Goal: Check status: Check status

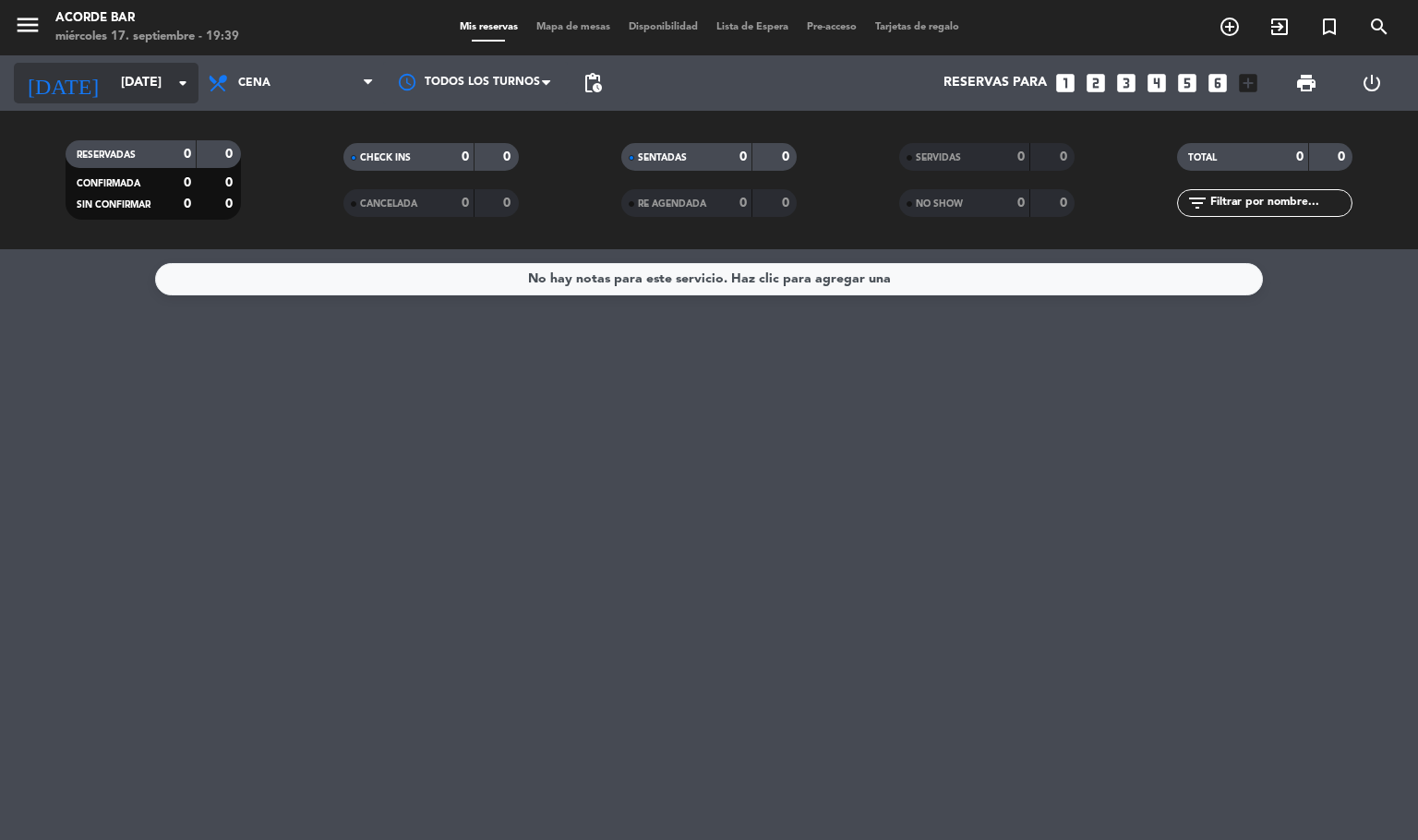
click at [175, 83] on icon "arrow_drop_down" at bounding box center [182, 83] width 22 height 22
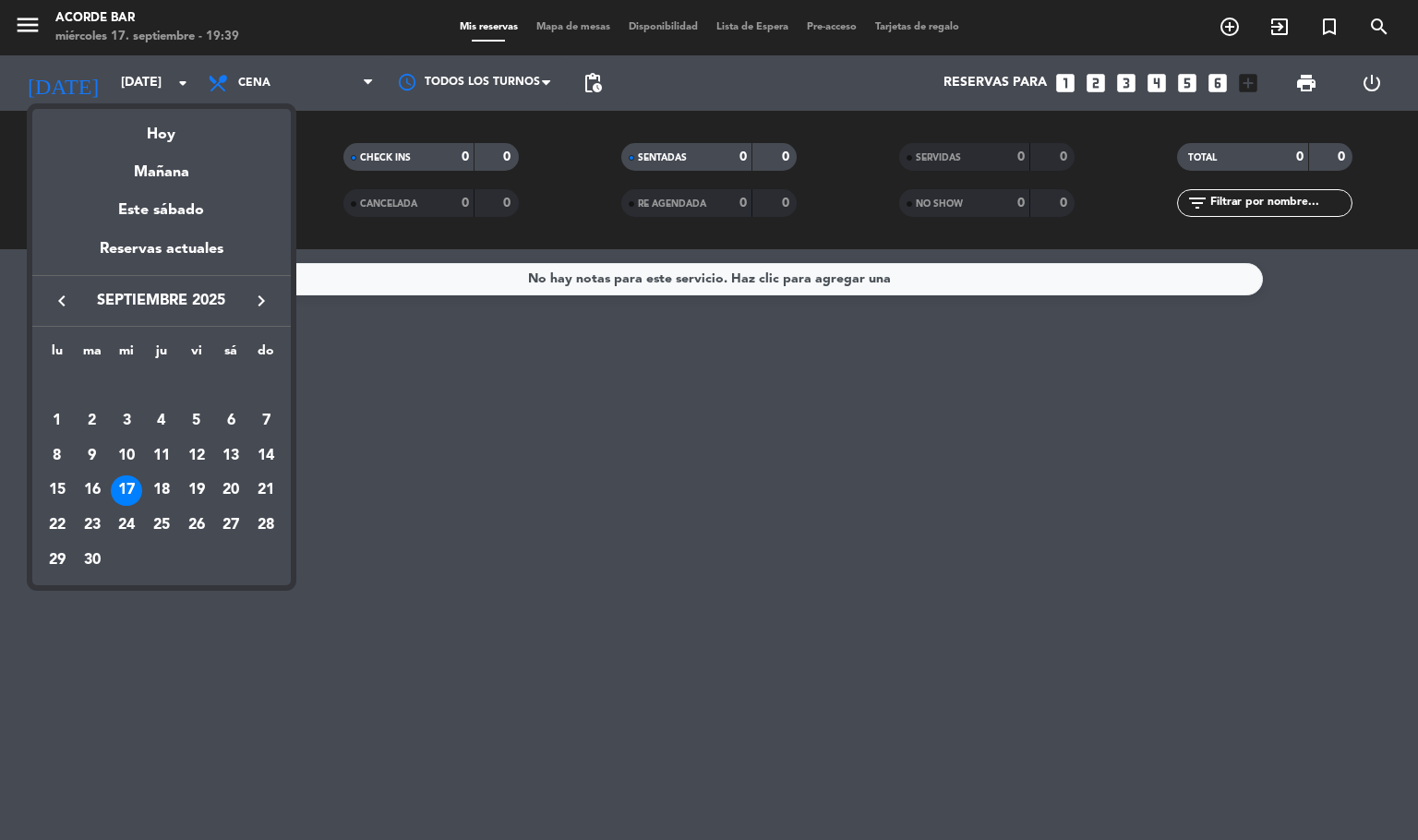
drag, startPoint x: 175, startPoint y: 83, endPoint x: 784, endPoint y: 417, distance: 694.6
click at [851, 420] on div at bounding box center [709, 420] width 1418 height 840
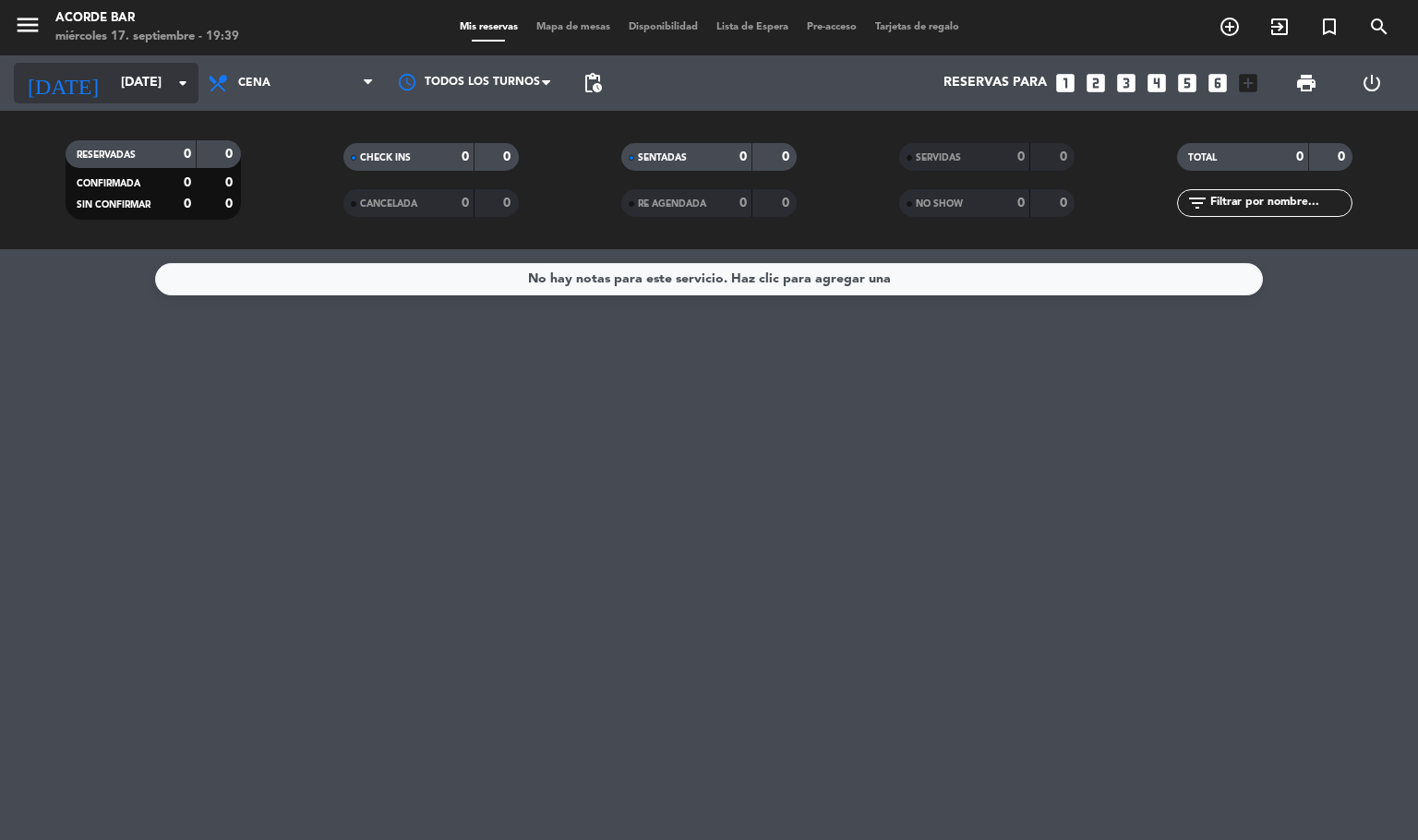
click at [146, 94] on input "[DATE]" at bounding box center [199, 83] width 176 height 33
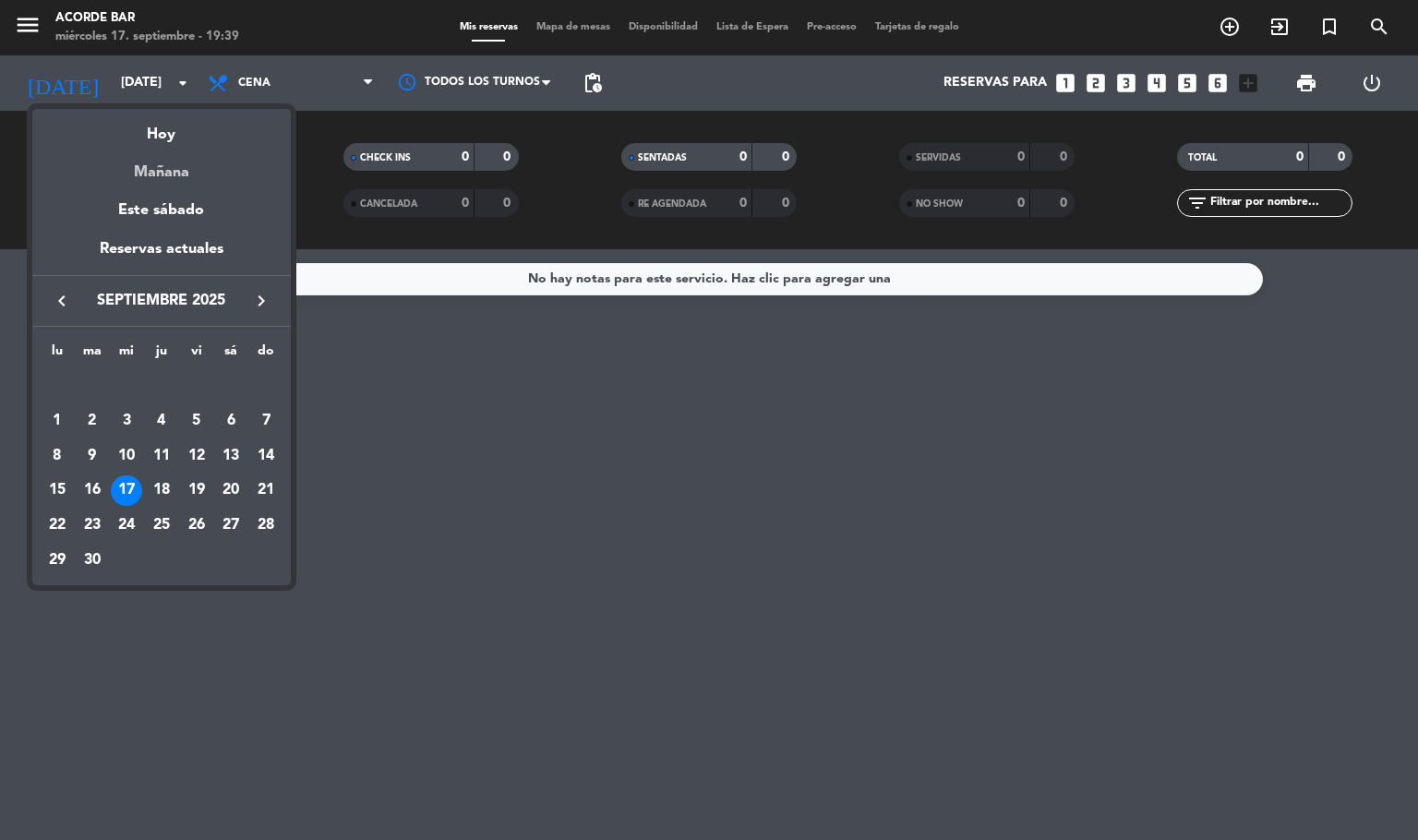
click at [162, 169] on div "Mañana" at bounding box center [161, 165] width 259 height 38
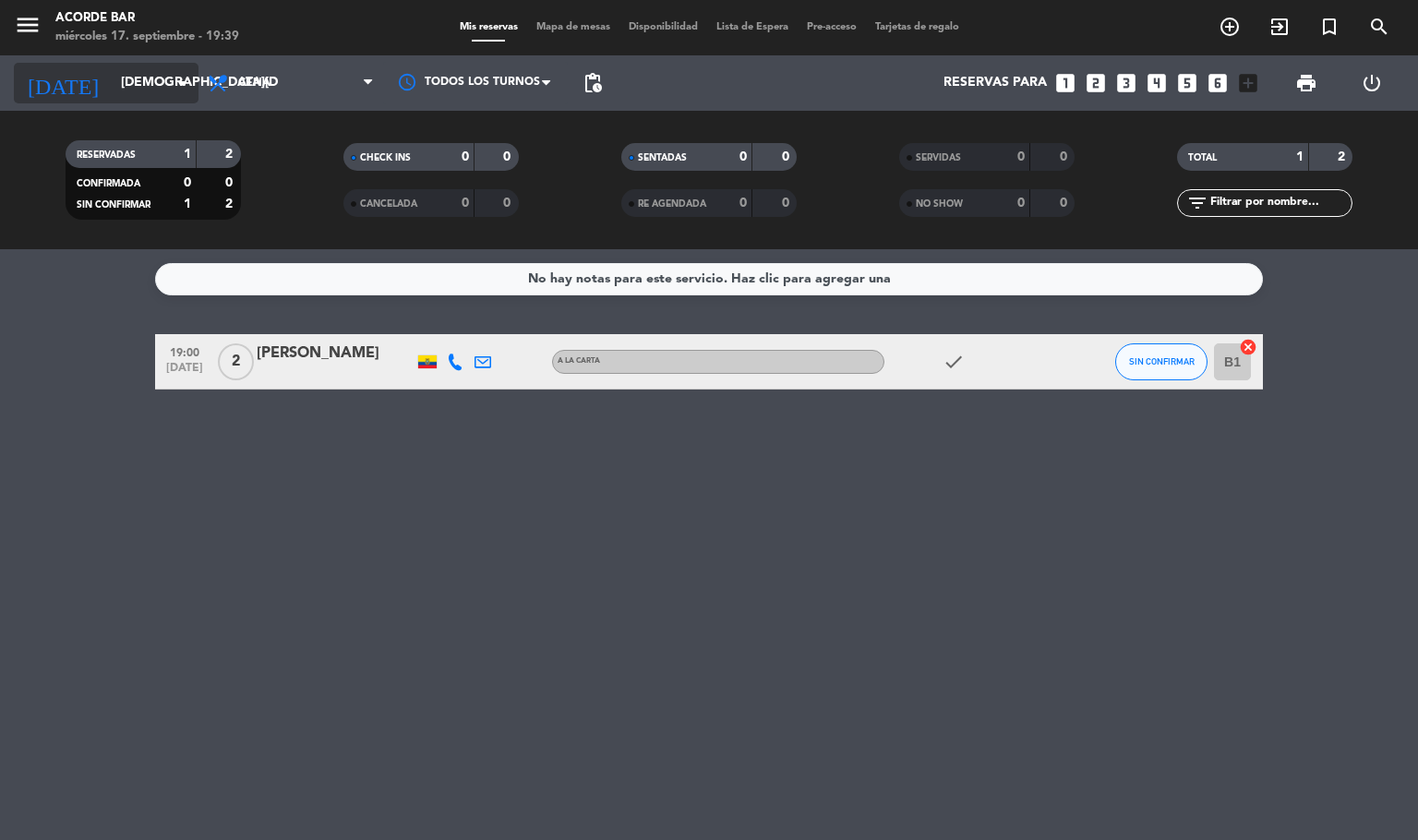
click at [153, 87] on input "[DEMOGRAPHIC_DATA][DATE]" at bounding box center [199, 83] width 176 height 33
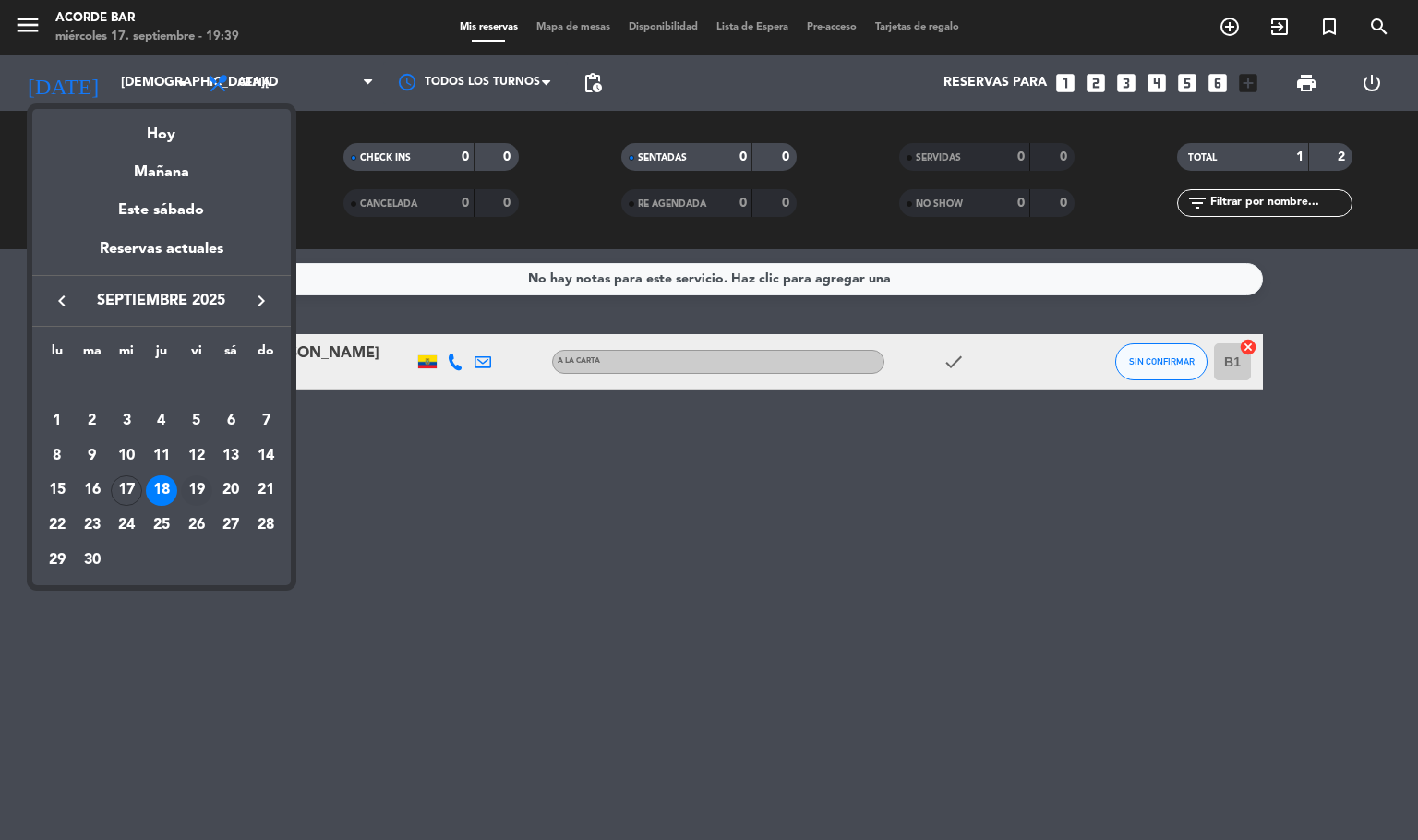
click at [188, 486] on div "19" at bounding box center [196, 491] width 31 height 31
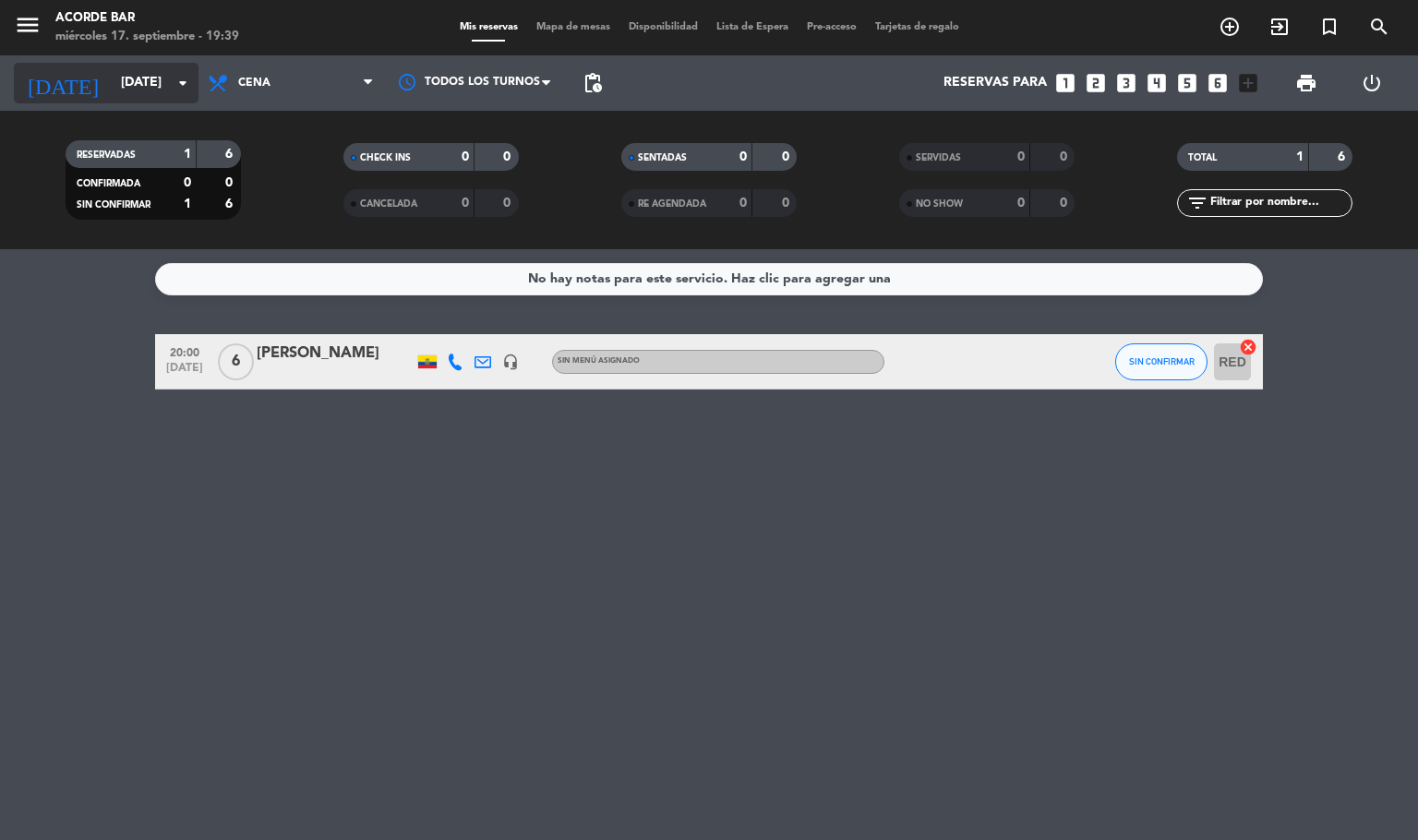
click at [176, 92] on icon "arrow_drop_down" at bounding box center [182, 83] width 22 height 22
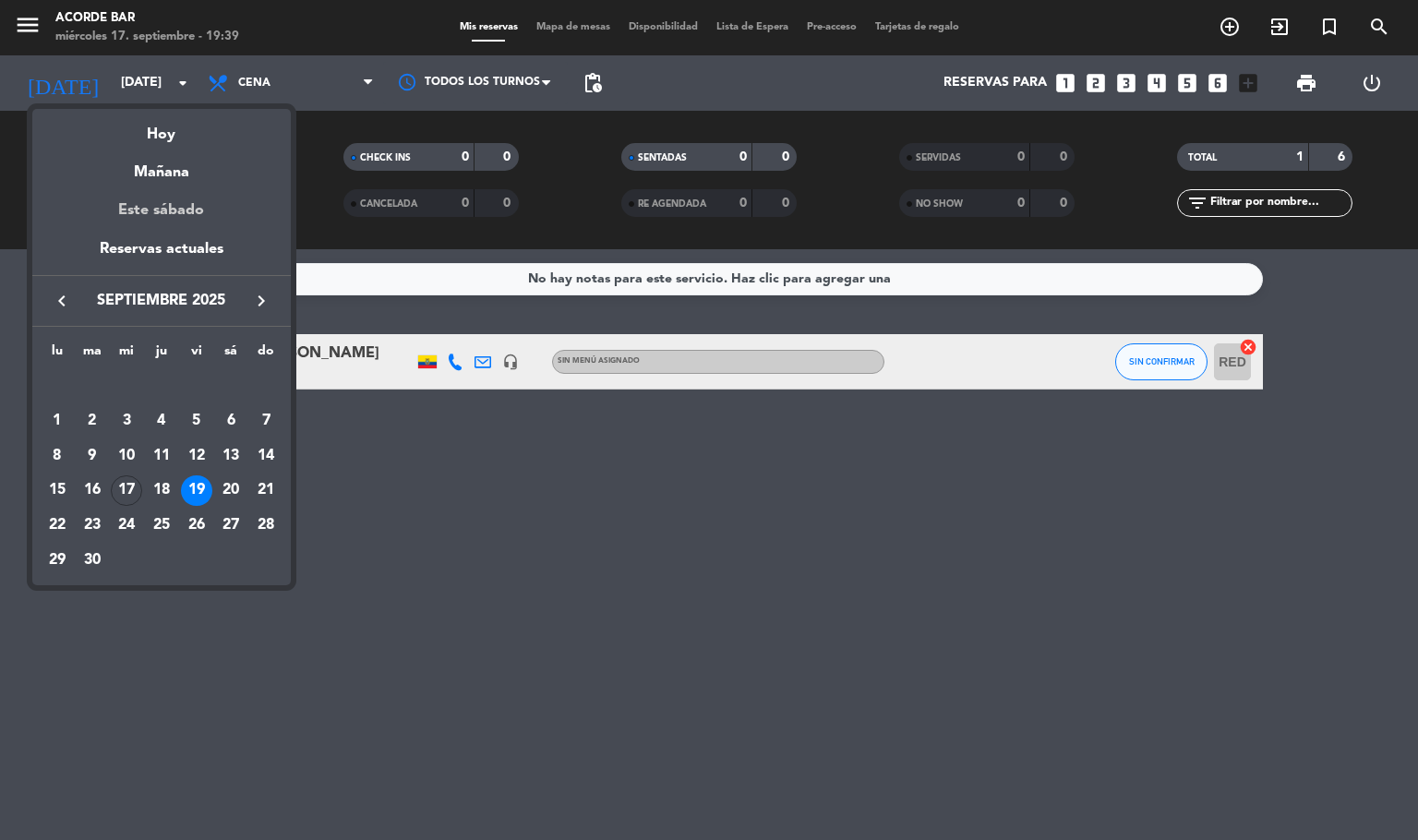
click at [181, 220] on div "Este sábado" at bounding box center [161, 210] width 259 height 52
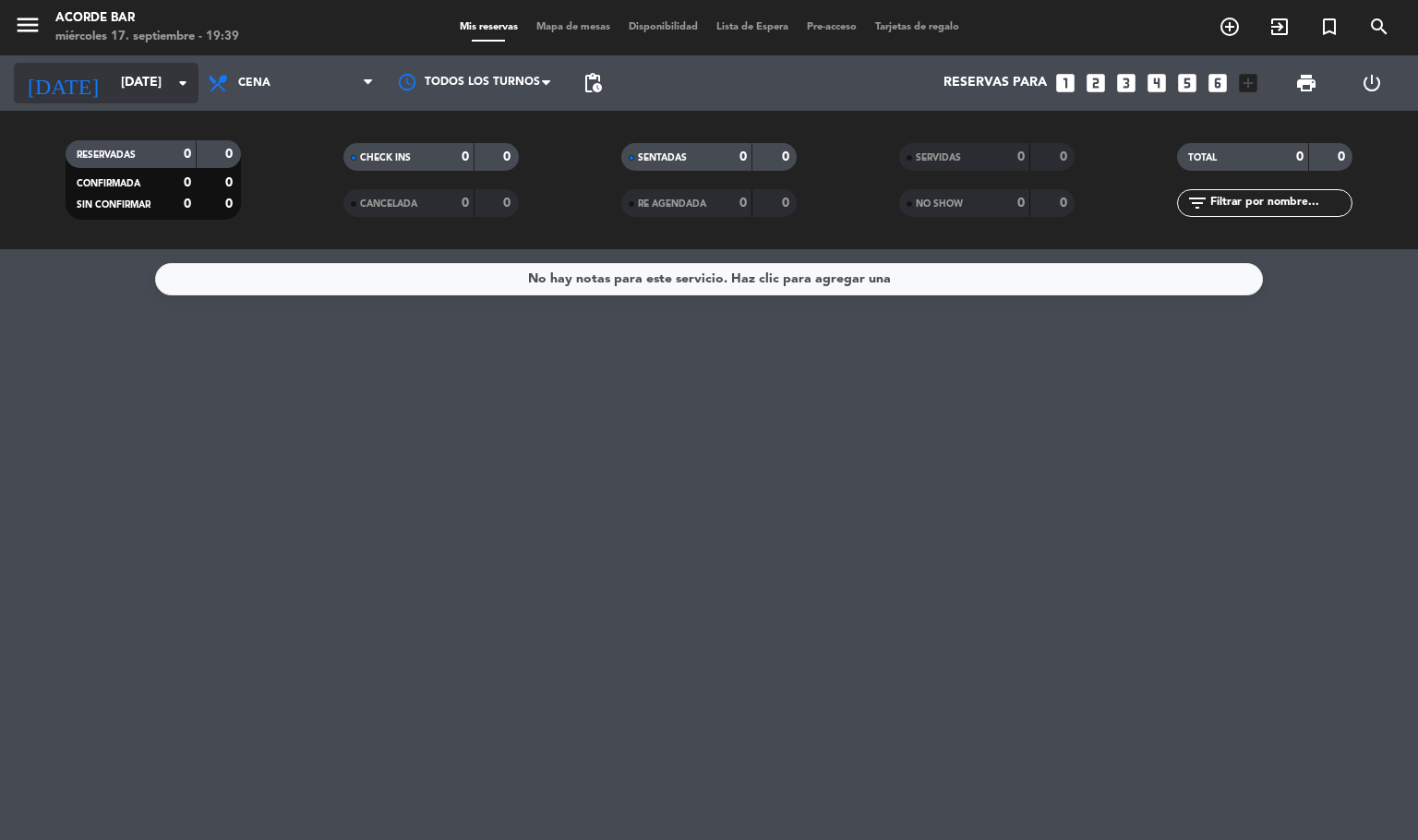
click at [173, 89] on icon "arrow_drop_down" at bounding box center [182, 83] width 22 height 22
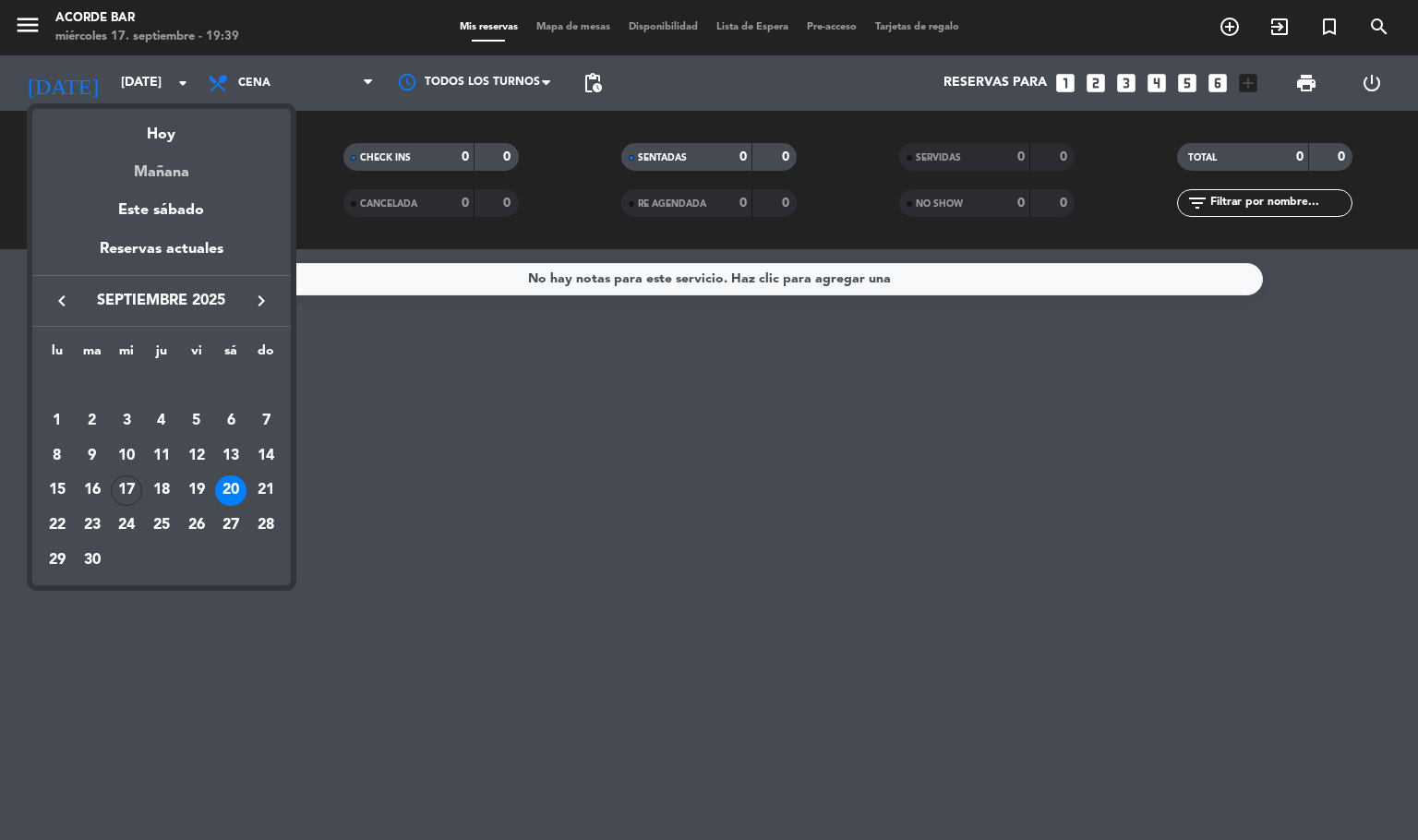
click at [173, 146] on div "Mañana" at bounding box center [161, 165] width 259 height 38
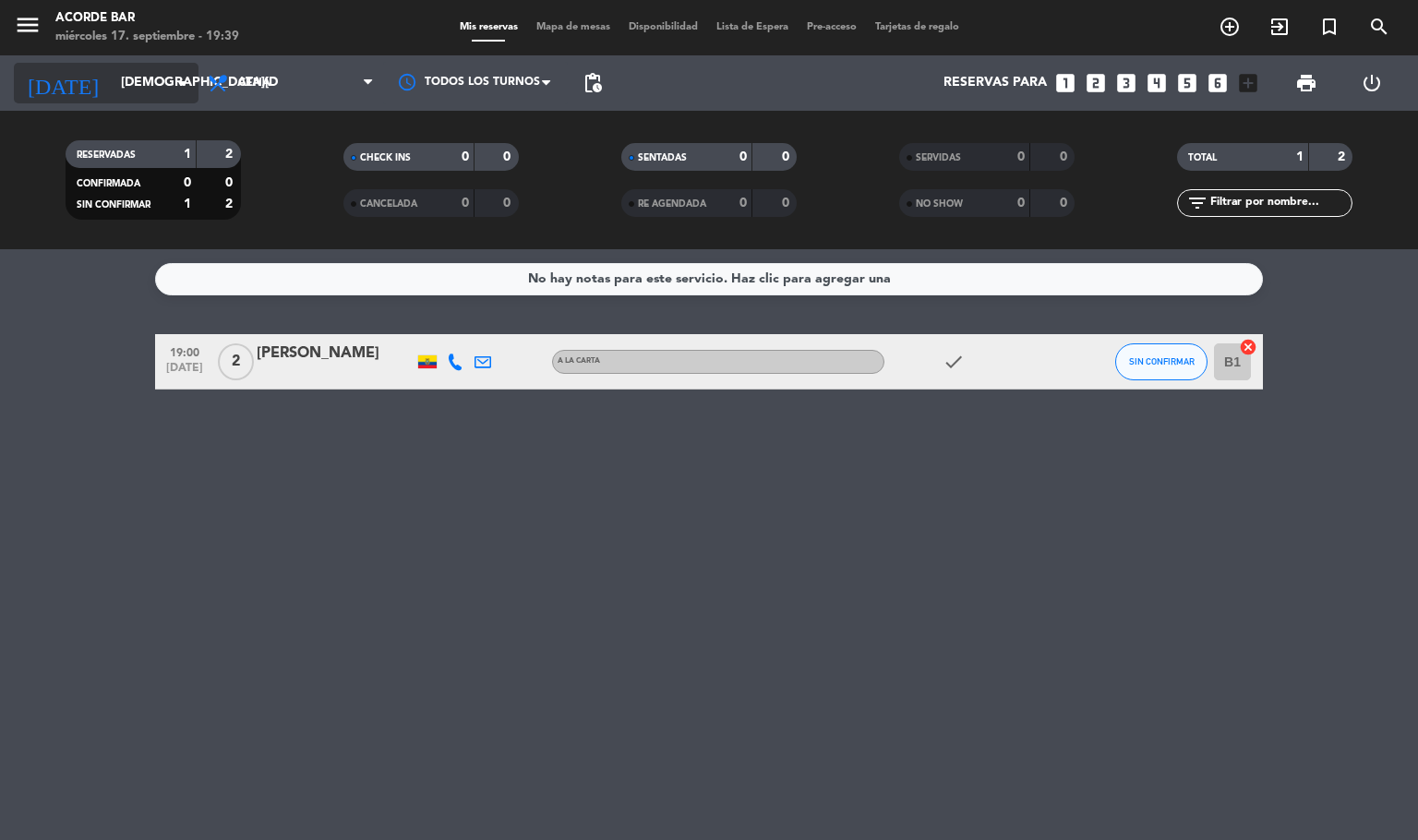
click at [178, 72] on icon "arrow_drop_down" at bounding box center [182, 83] width 22 height 22
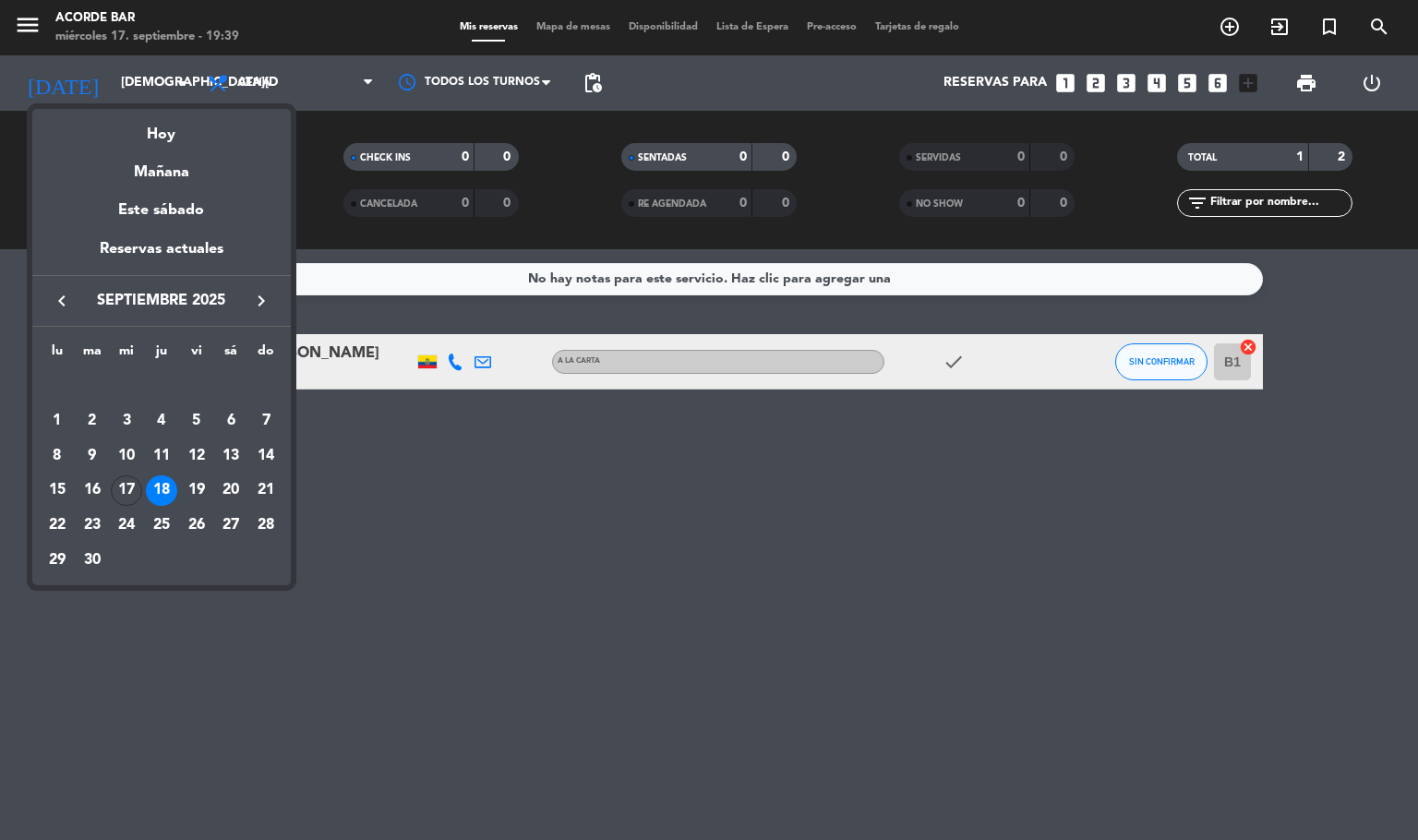
click at [167, 139] on div "Hoy" at bounding box center [161, 128] width 259 height 38
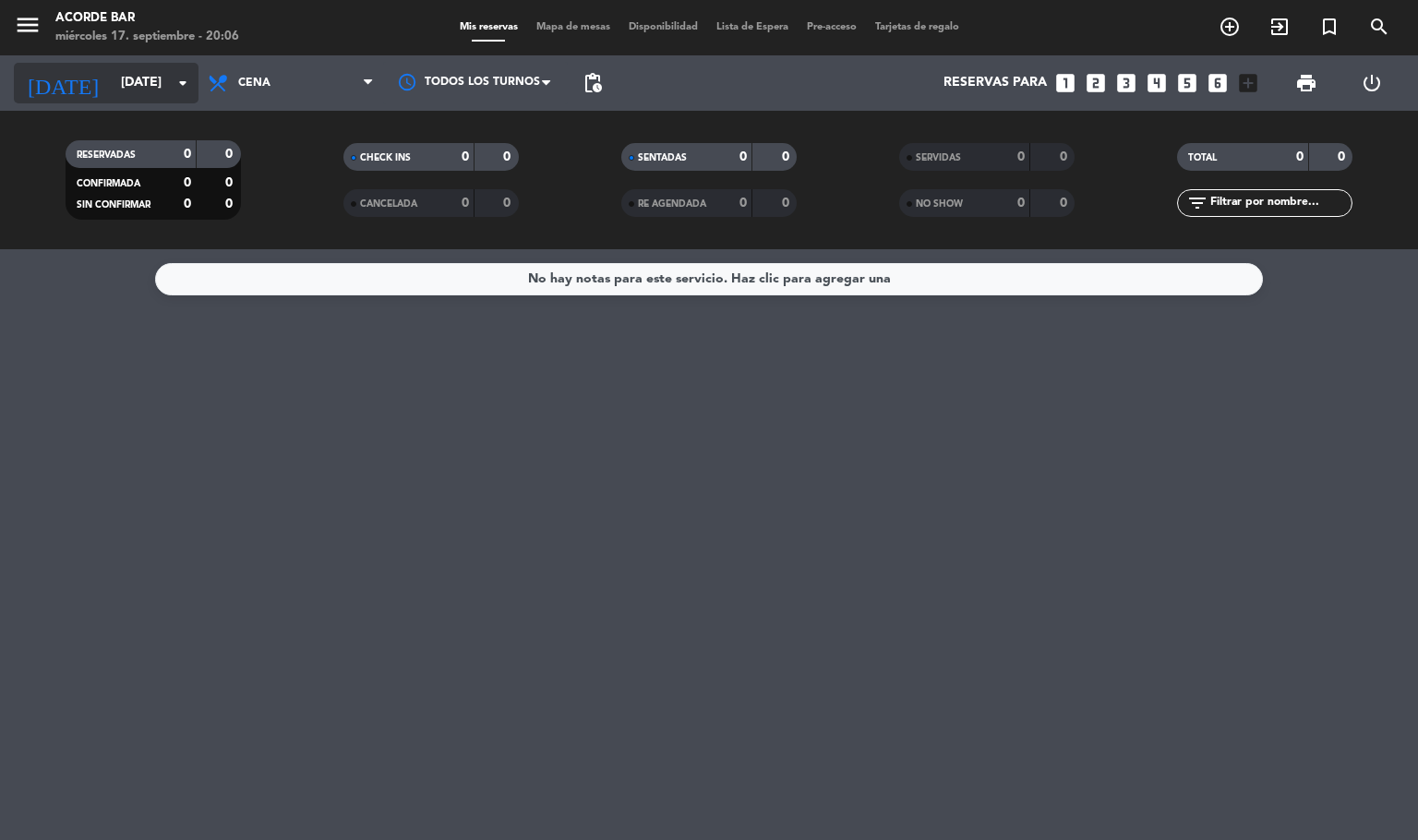
click at [140, 73] on input "mié. [DATE]" at bounding box center [199, 83] width 176 height 33
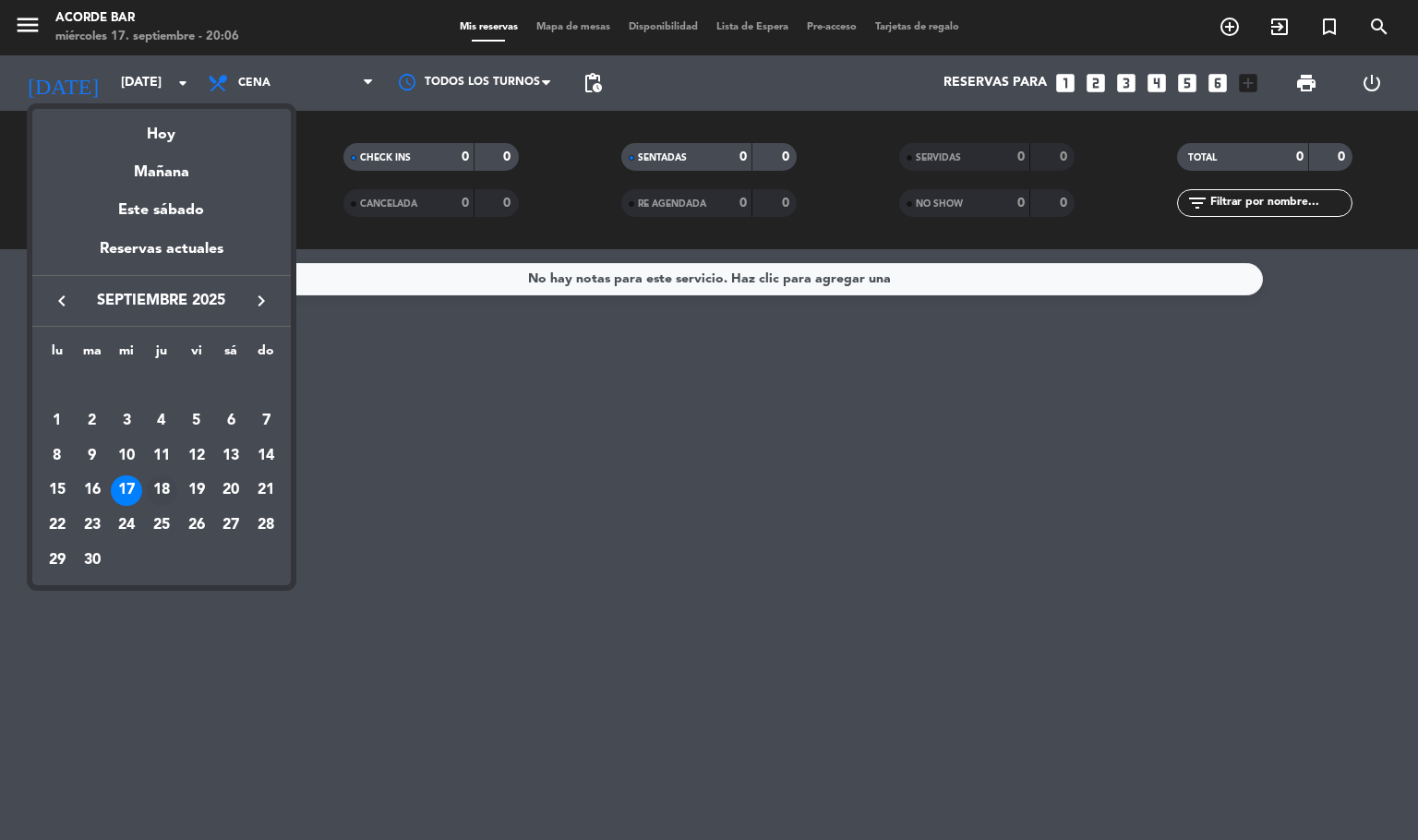
click at [161, 485] on div "18" at bounding box center [161, 491] width 31 height 31
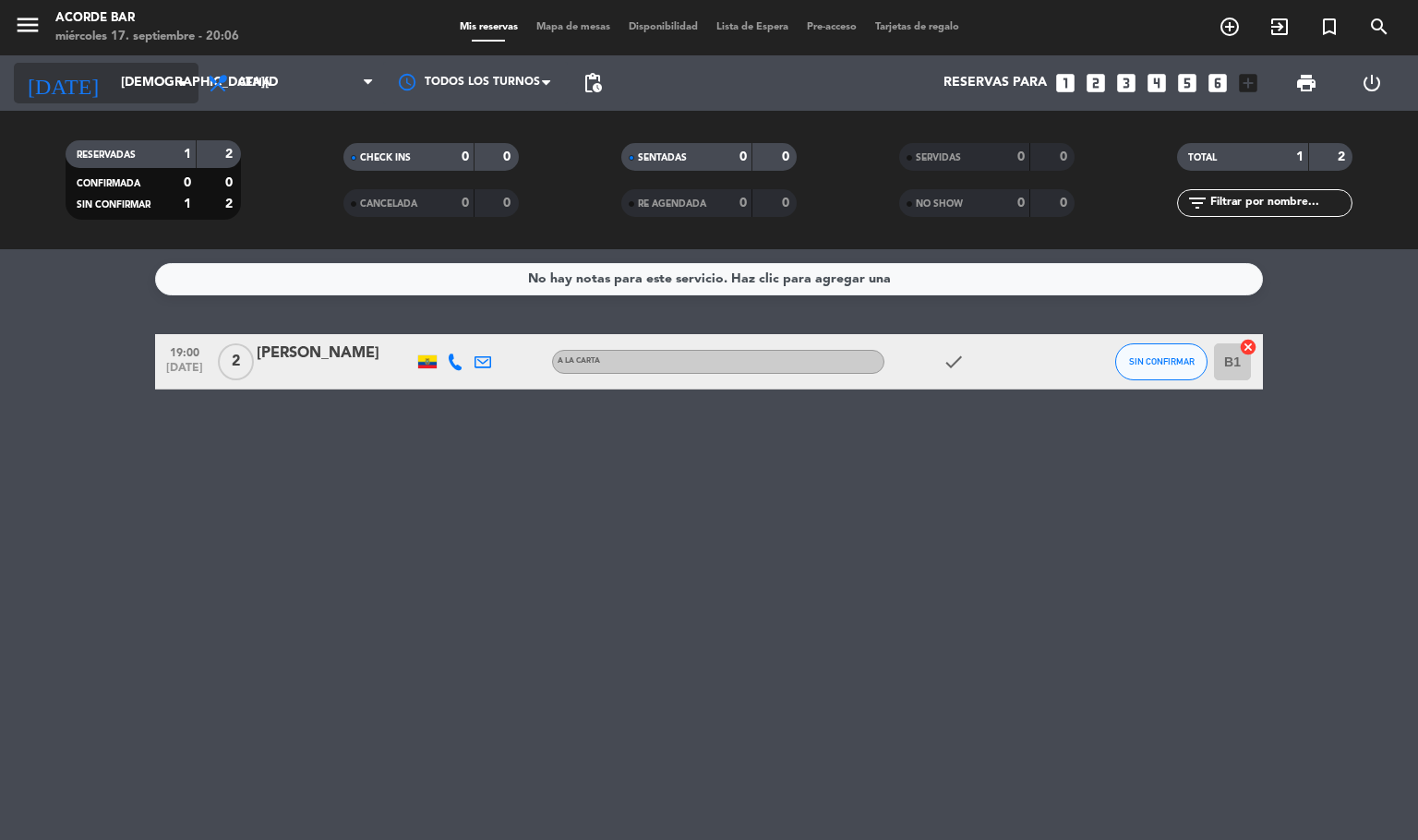
click at [159, 66] on input "jue. 18 sep." at bounding box center [199, 83] width 176 height 33
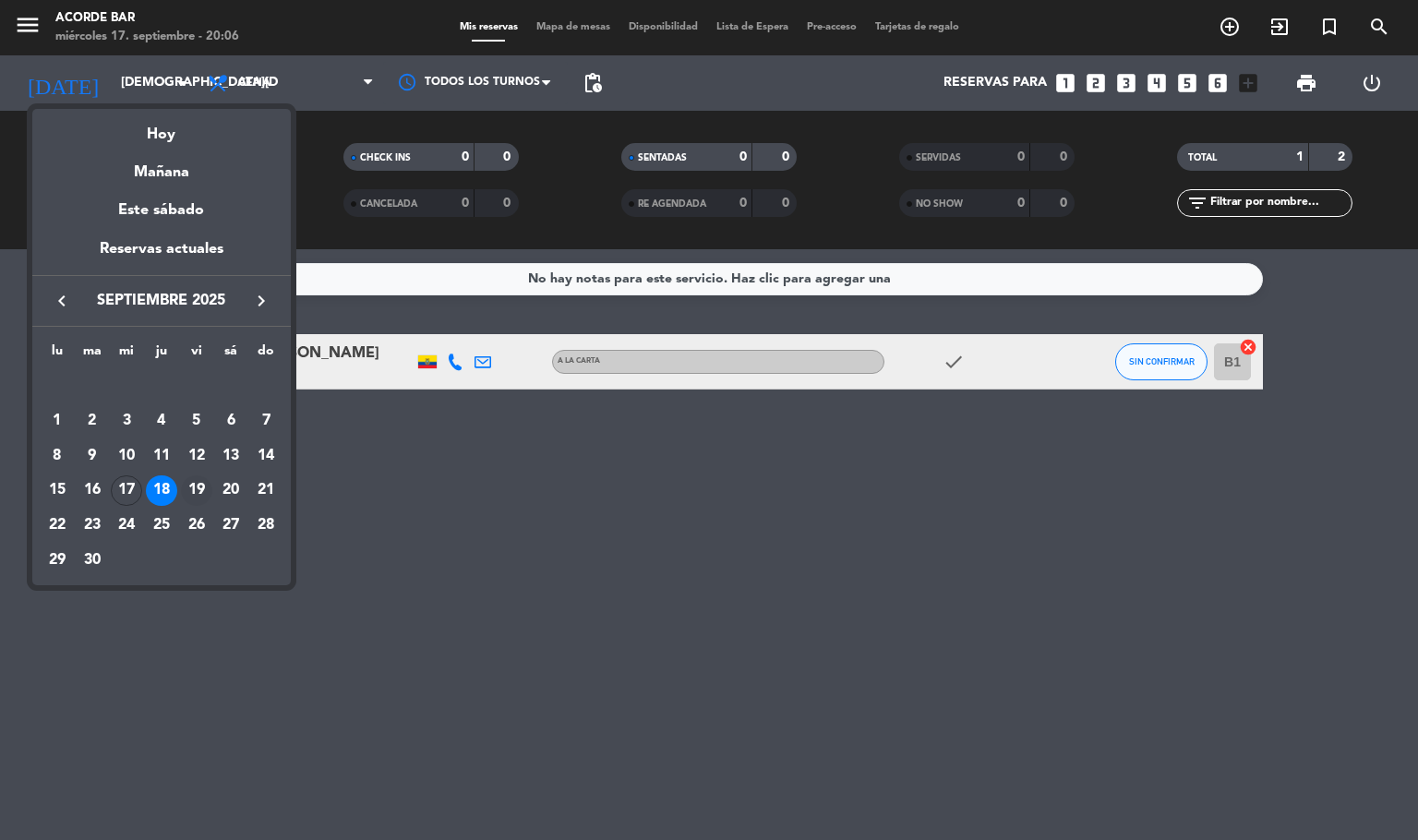
click at [199, 487] on div "19" at bounding box center [196, 491] width 31 height 31
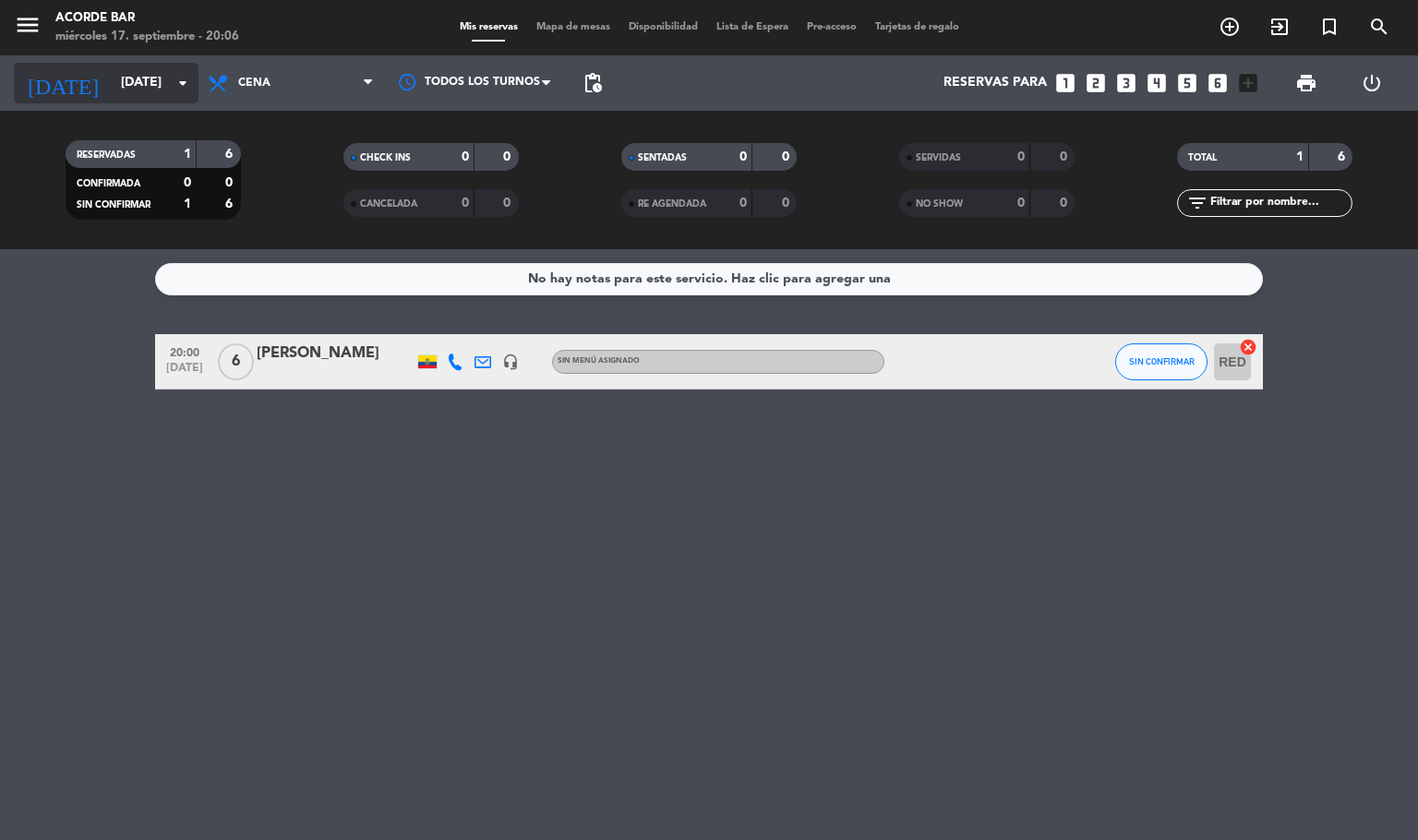
click at [128, 86] on input "vie. 19 sep." at bounding box center [199, 83] width 176 height 33
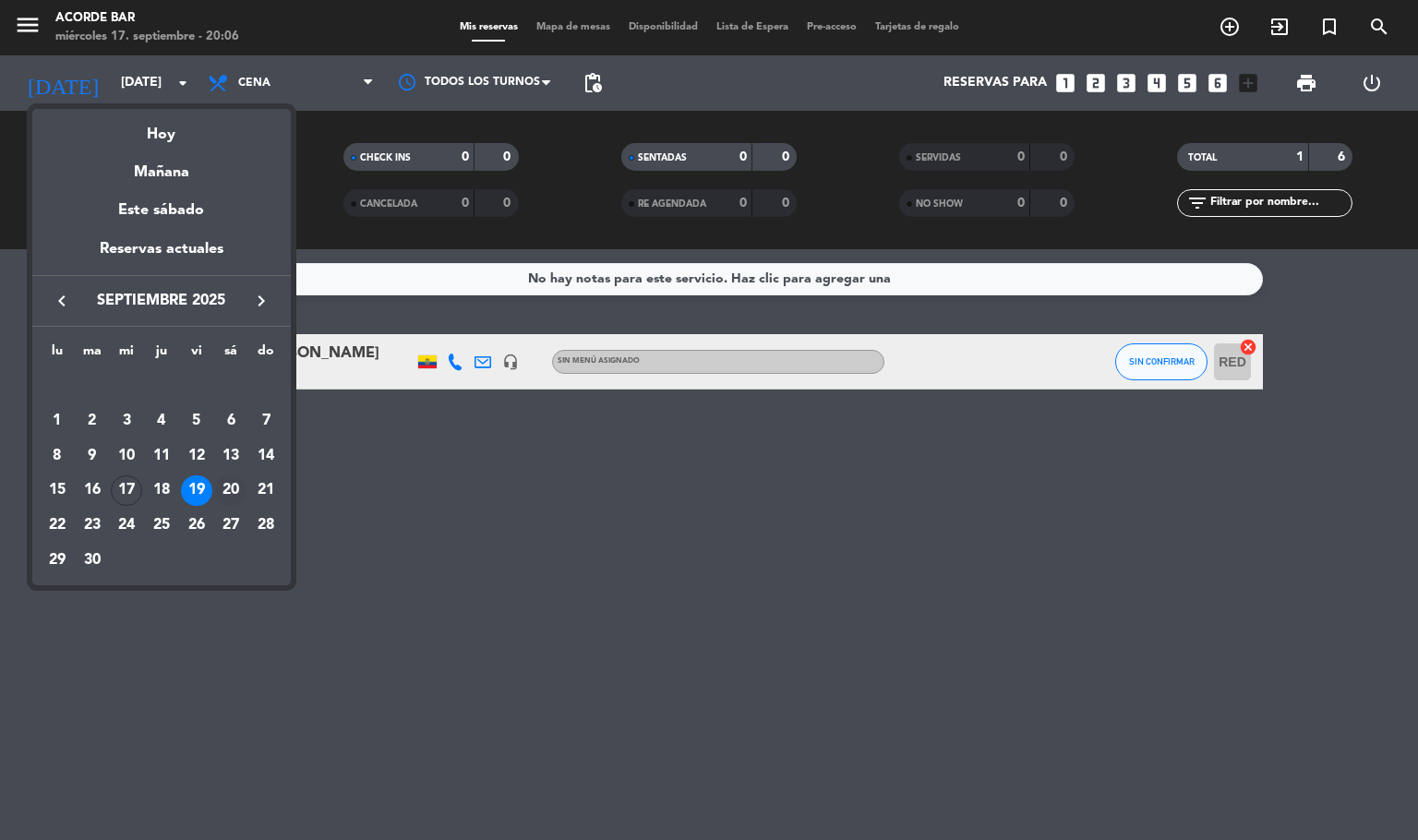
click at [235, 482] on div "20" at bounding box center [230, 491] width 31 height 31
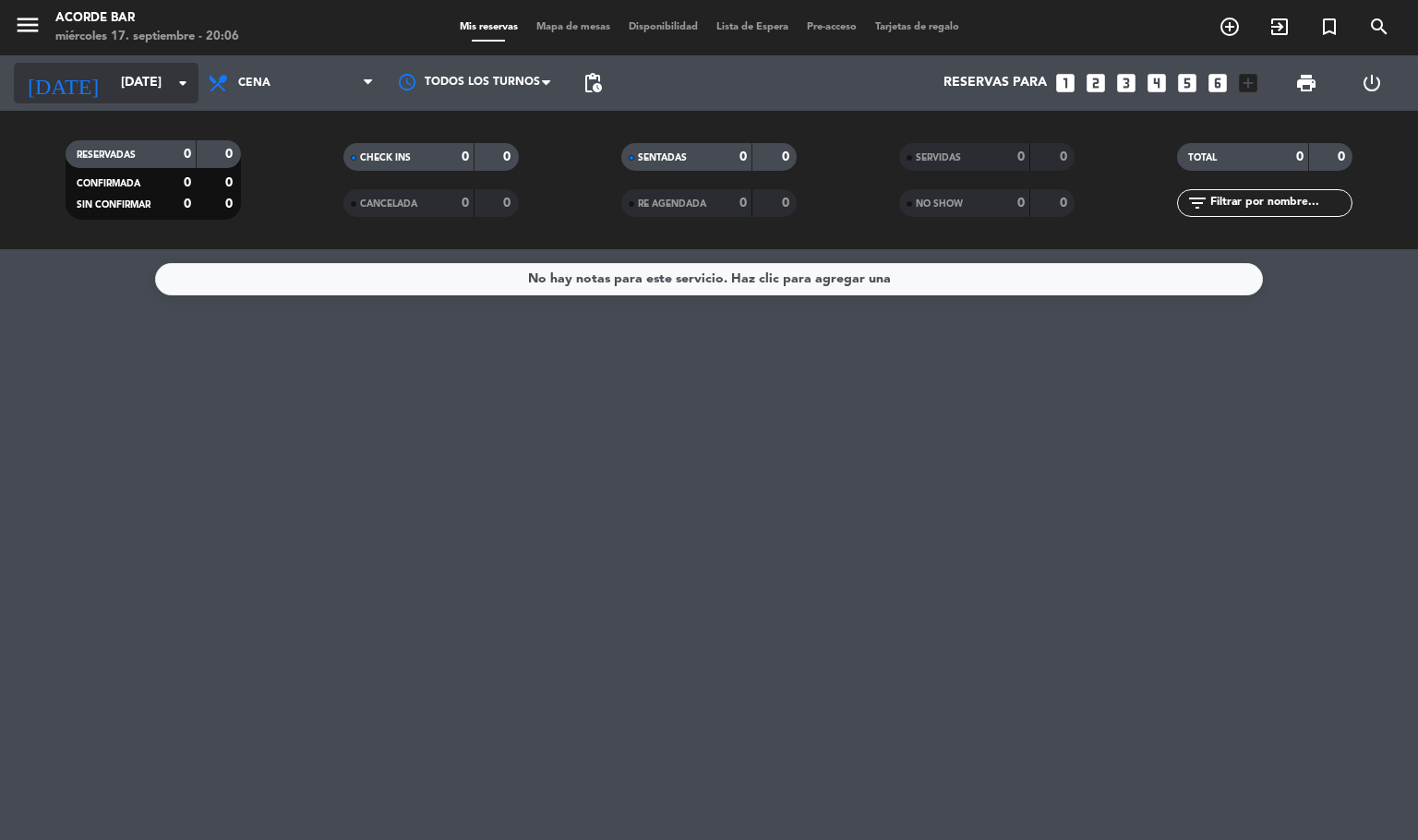
click at [117, 87] on input "sáb. 20 sep." at bounding box center [199, 83] width 176 height 33
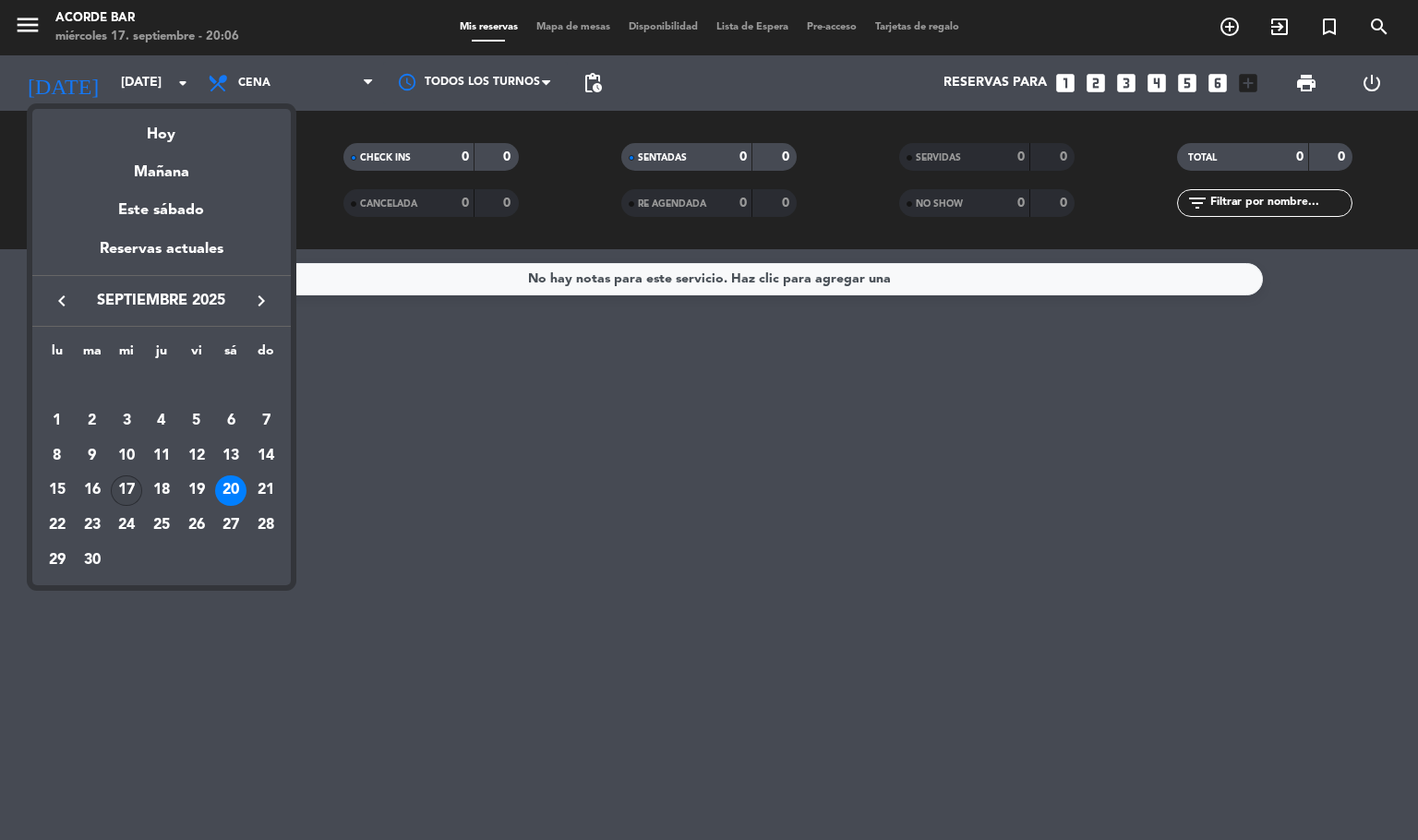
click at [130, 490] on div "17" at bounding box center [127, 491] width 31 height 31
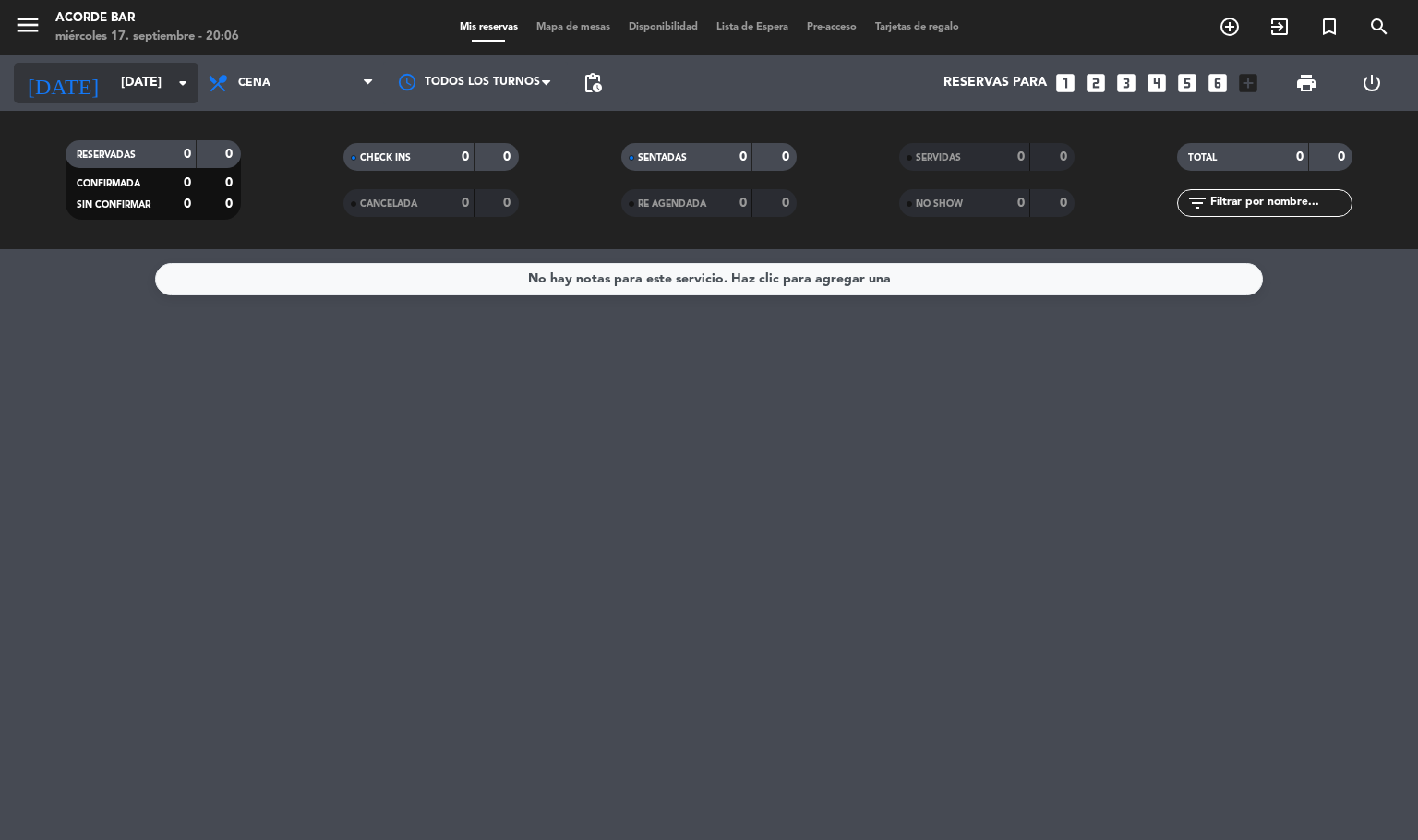
click at [136, 84] on input "mié. [DATE]" at bounding box center [199, 83] width 176 height 33
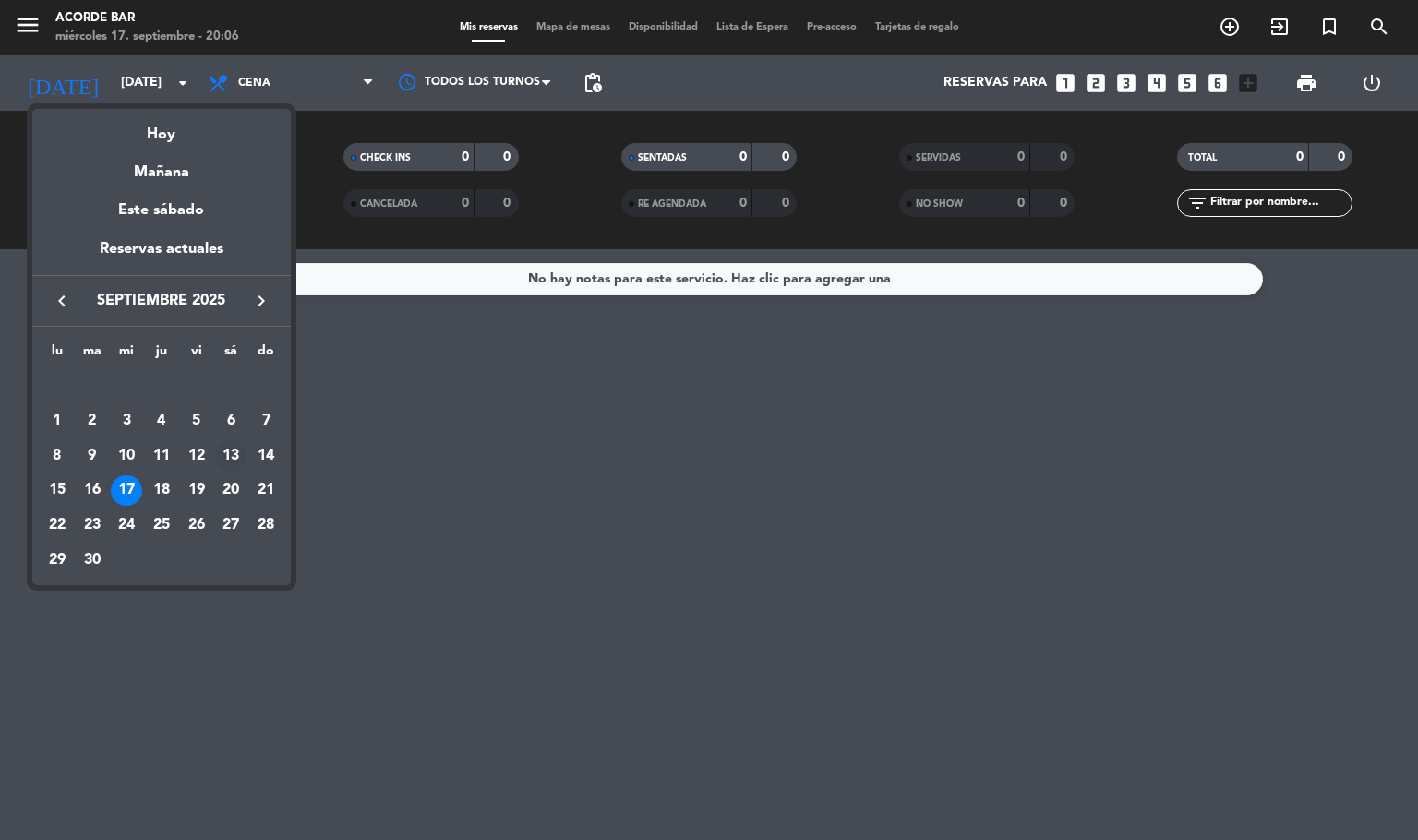
click at [236, 458] on div "13" at bounding box center [230, 456] width 31 height 31
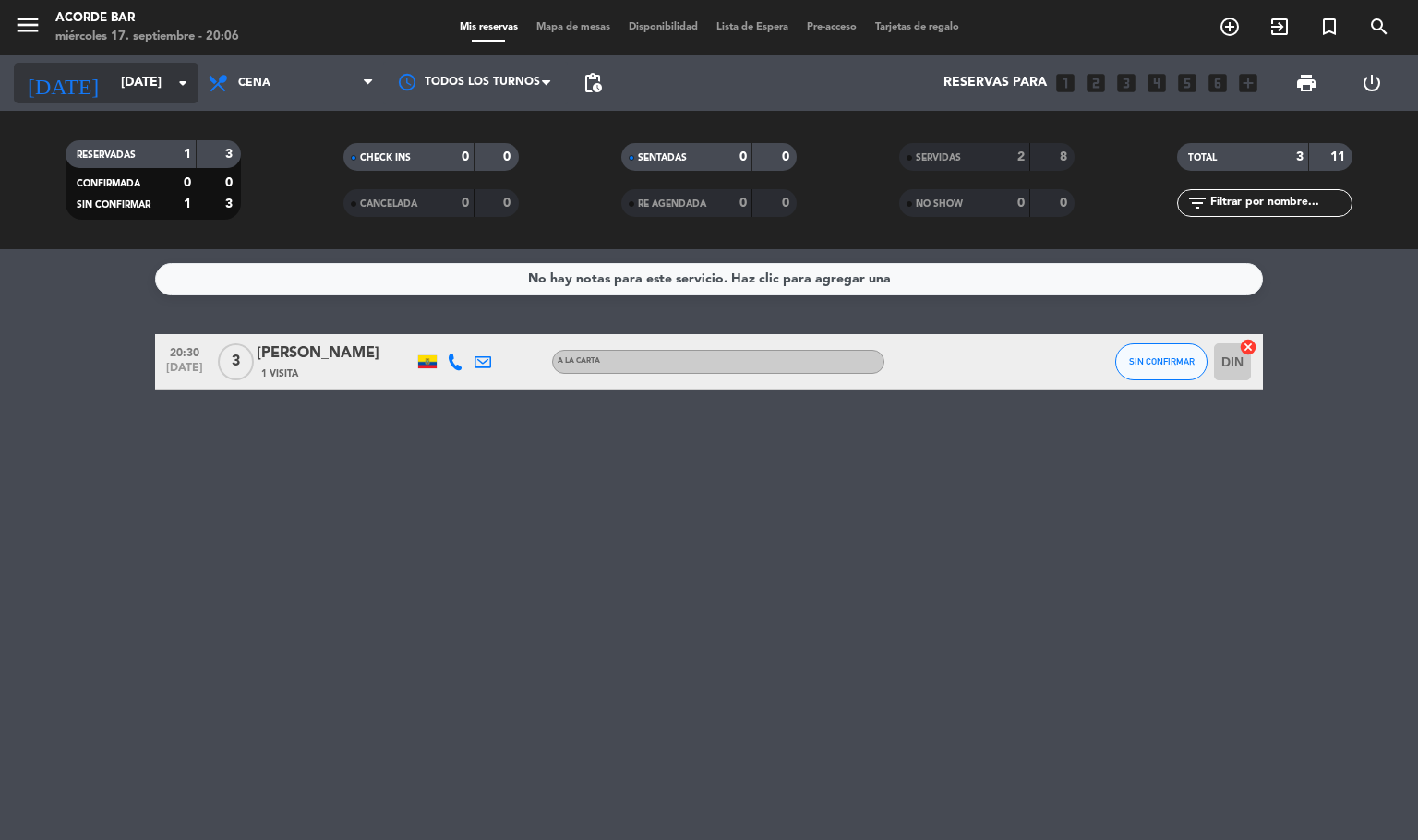
click at [128, 67] on input "sáb. 13 sep." at bounding box center [199, 83] width 176 height 33
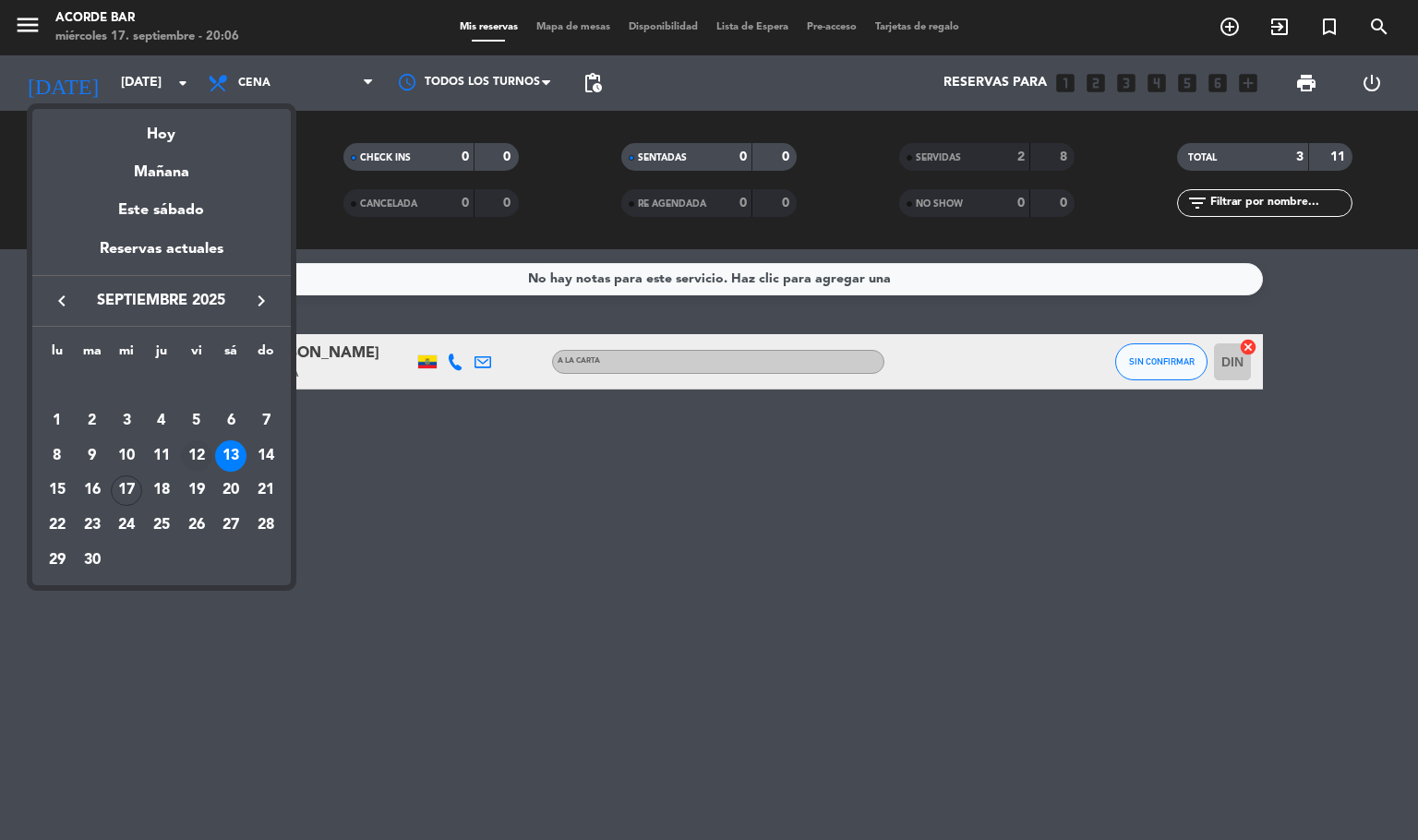
click at [200, 446] on div "12" at bounding box center [196, 456] width 31 height 31
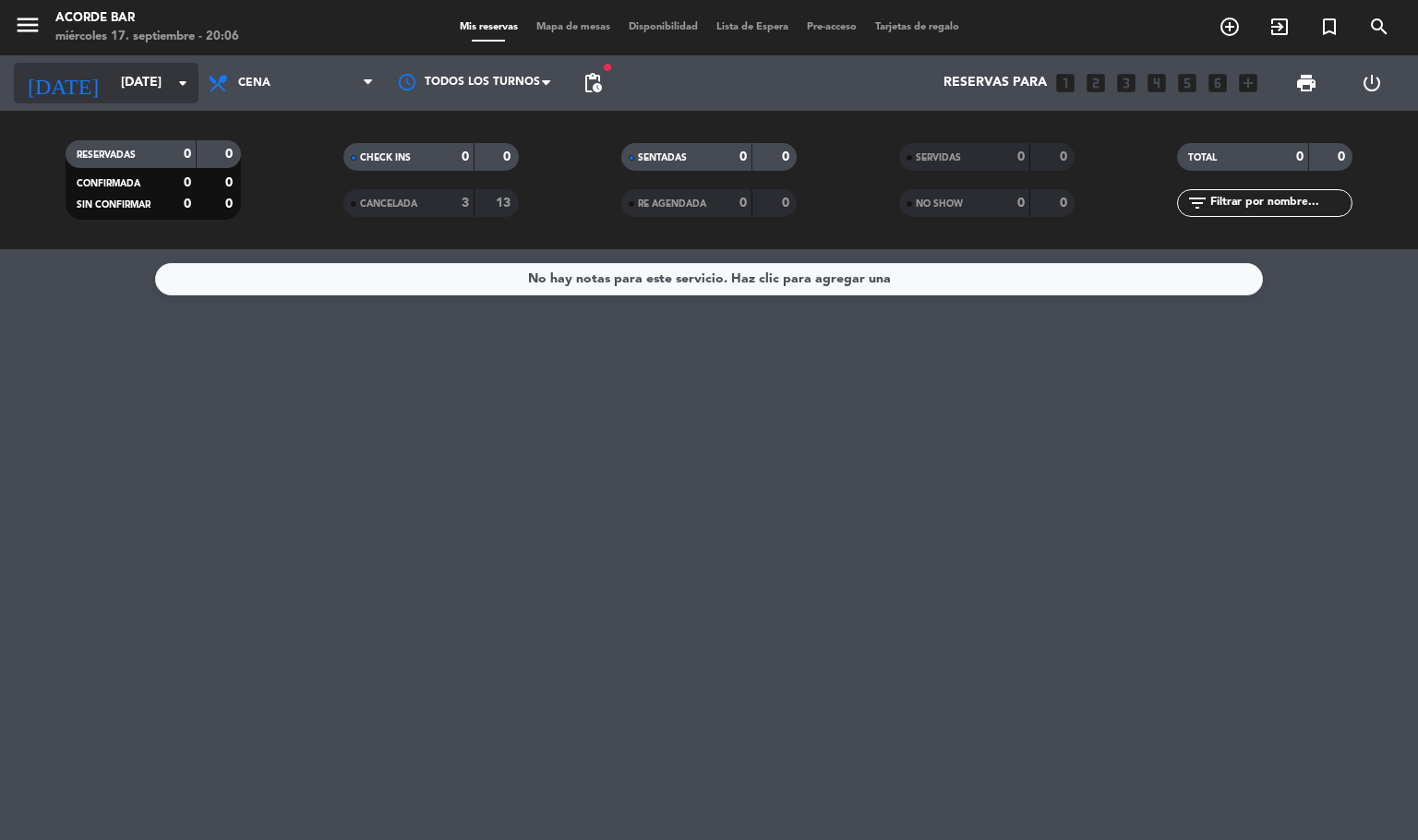
click at [128, 72] on input "vie. 12 sep." at bounding box center [199, 83] width 176 height 33
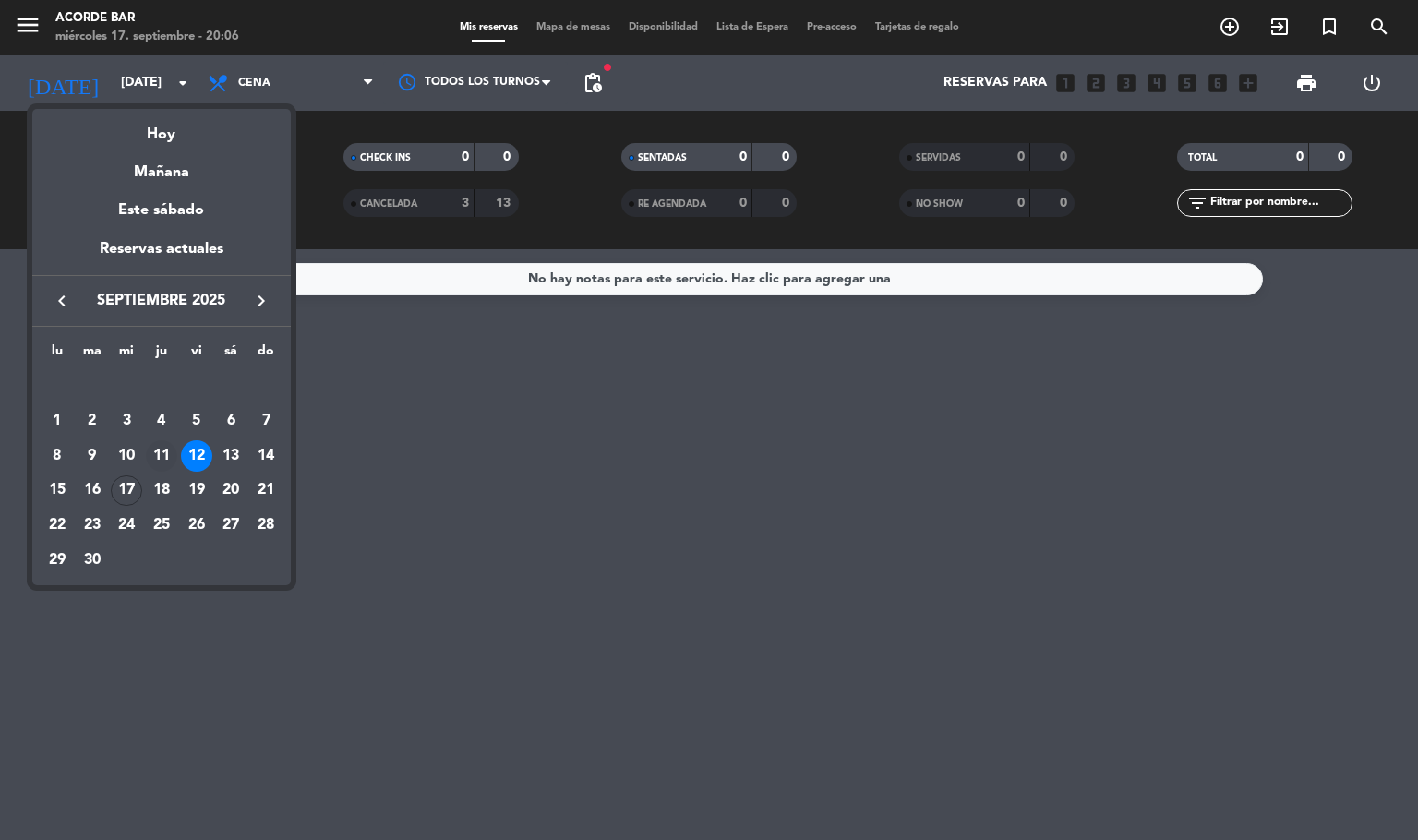
click at [156, 454] on div "11" at bounding box center [161, 456] width 31 height 31
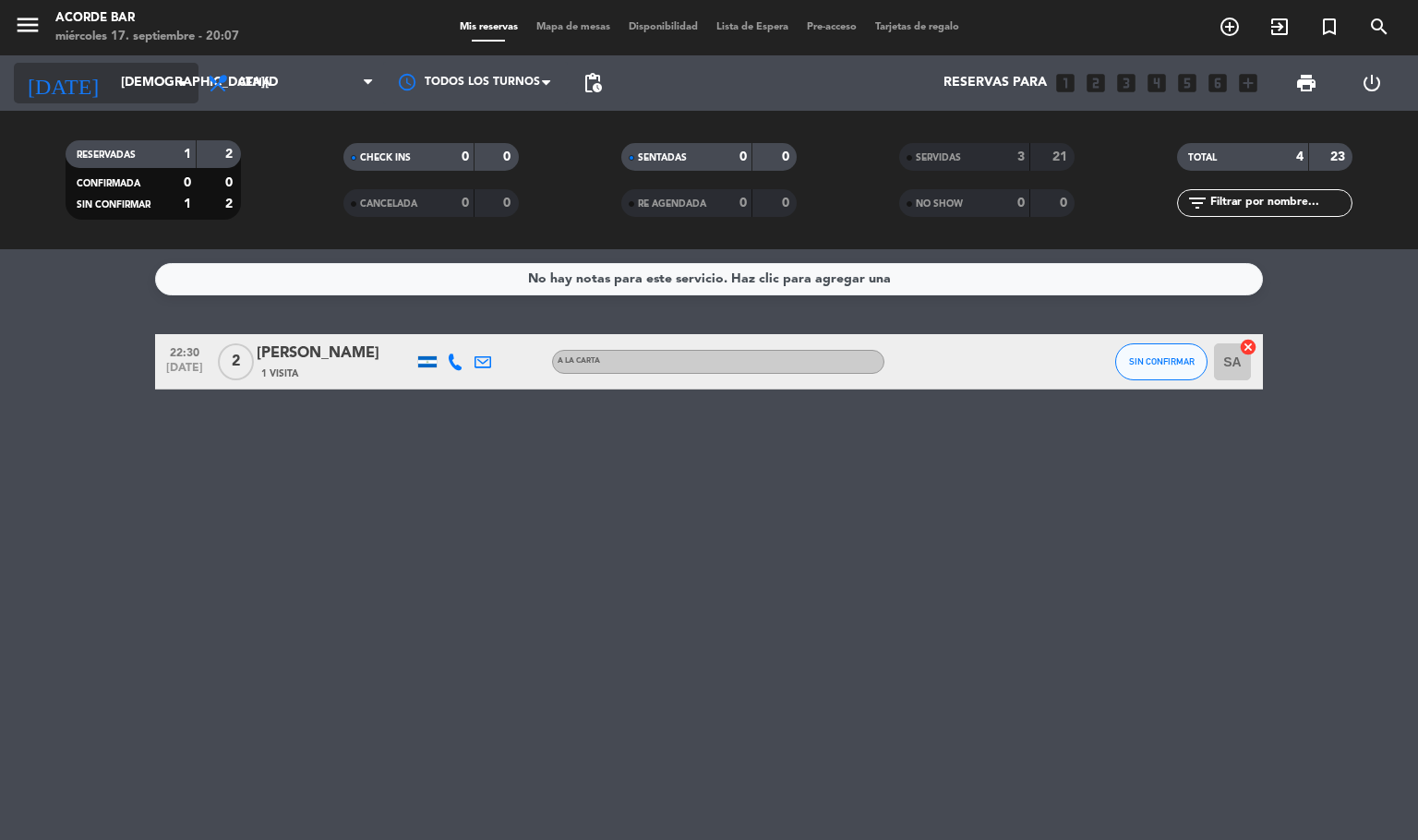
click at [111, 86] on input "jue. 11 sep." at bounding box center [199, 83] width 176 height 33
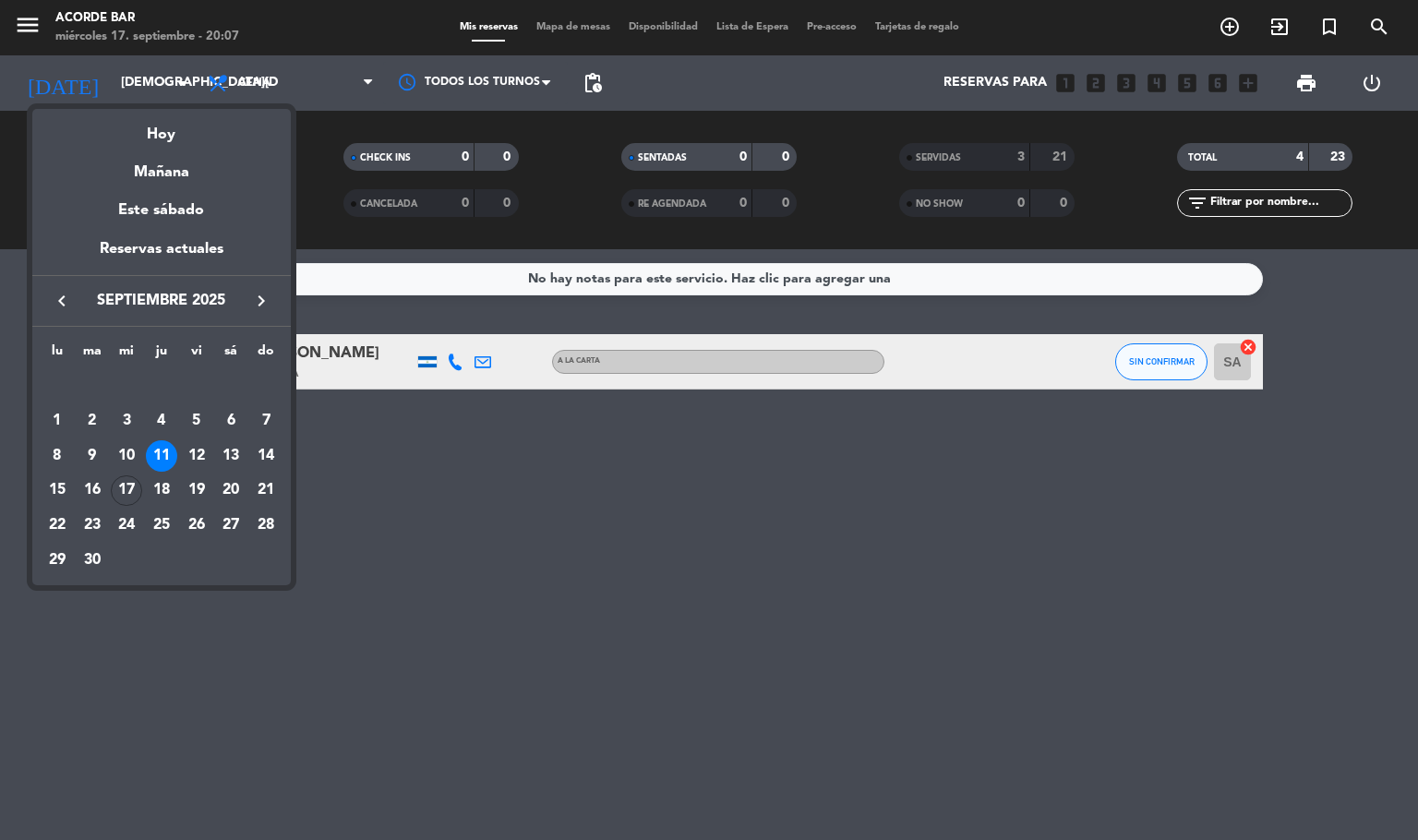
click at [405, 502] on div at bounding box center [709, 420] width 1418 height 840
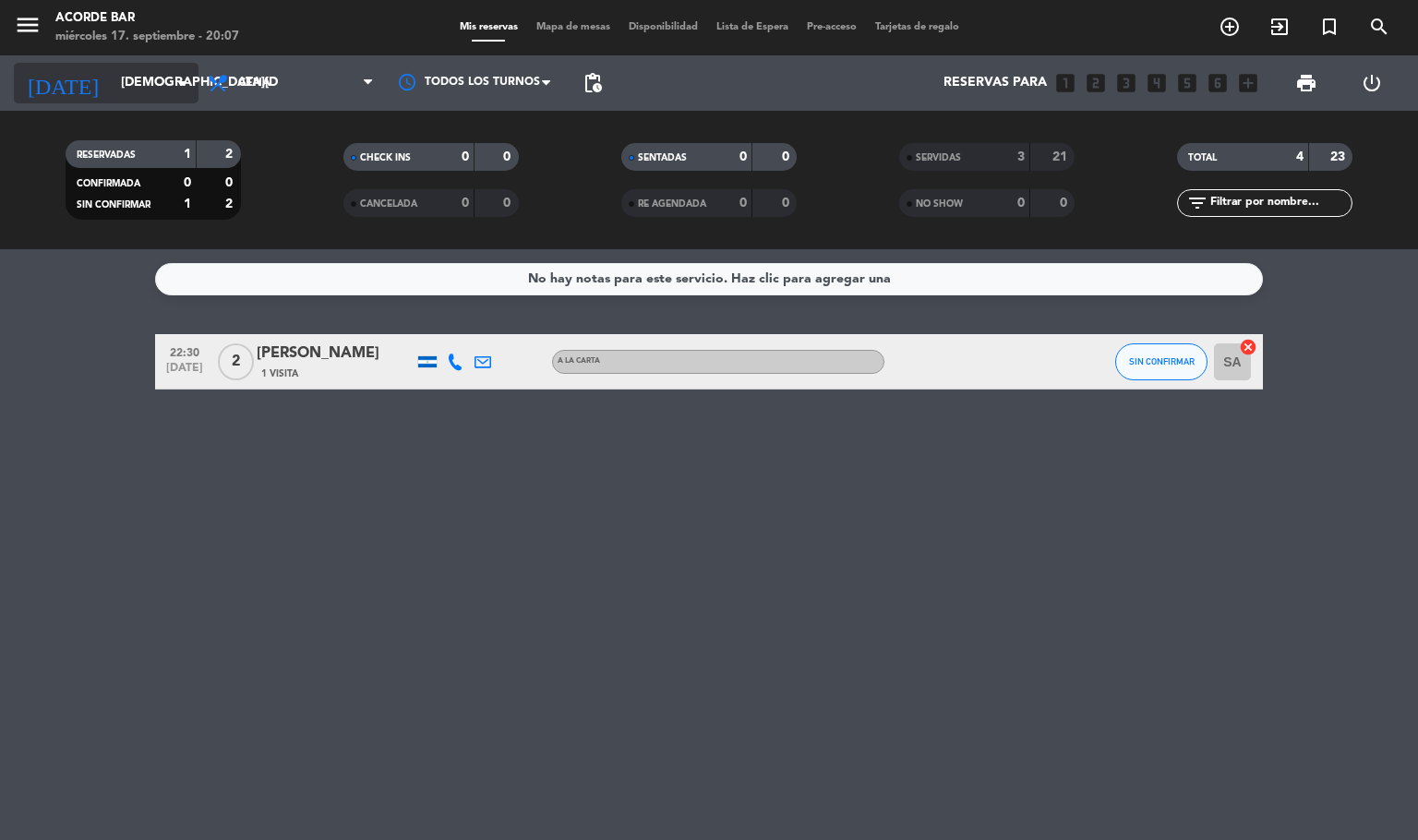
click at [146, 83] on input "jue. 11 sep." at bounding box center [199, 83] width 176 height 33
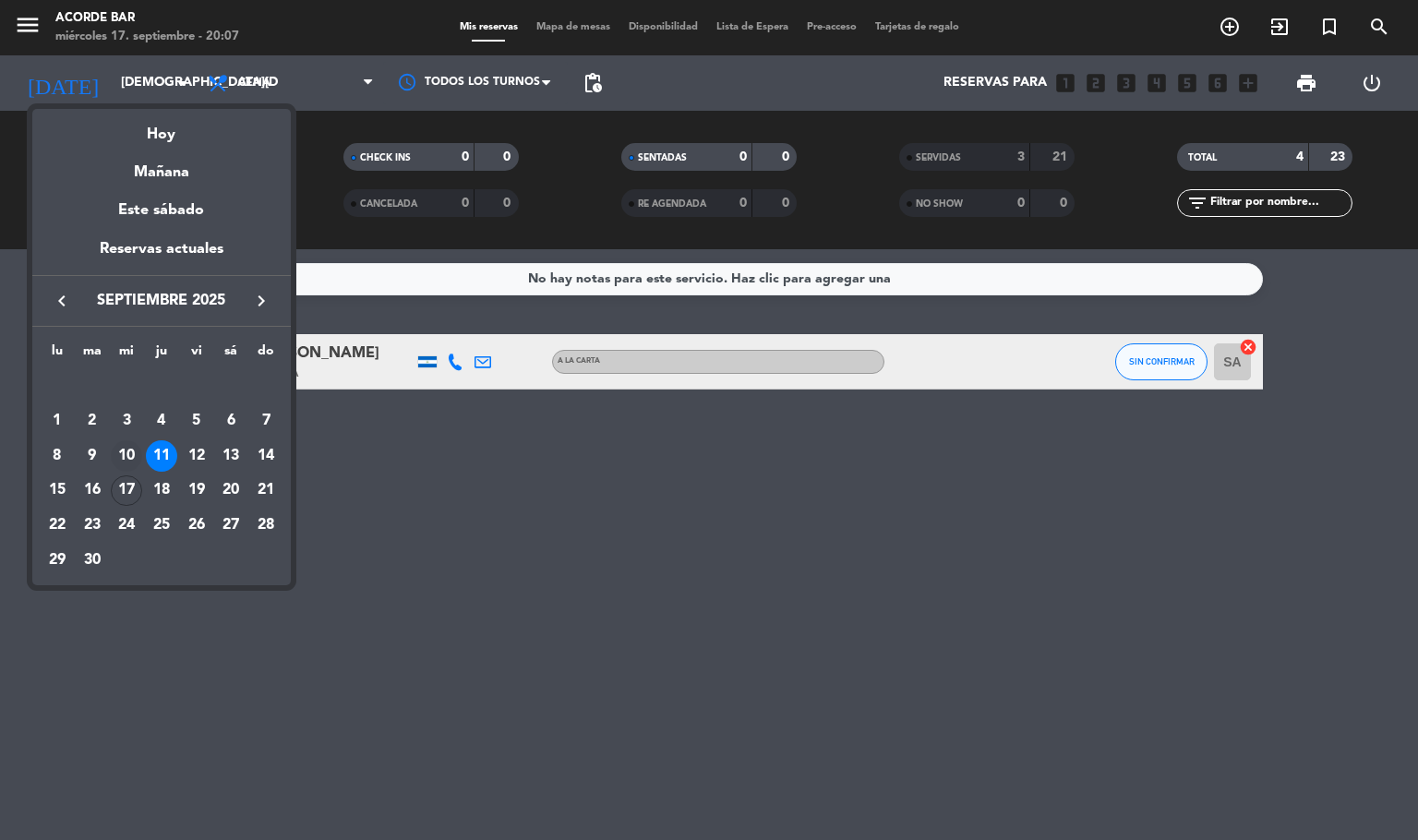
click at [125, 454] on div "10" at bounding box center [127, 456] width 31 height 31
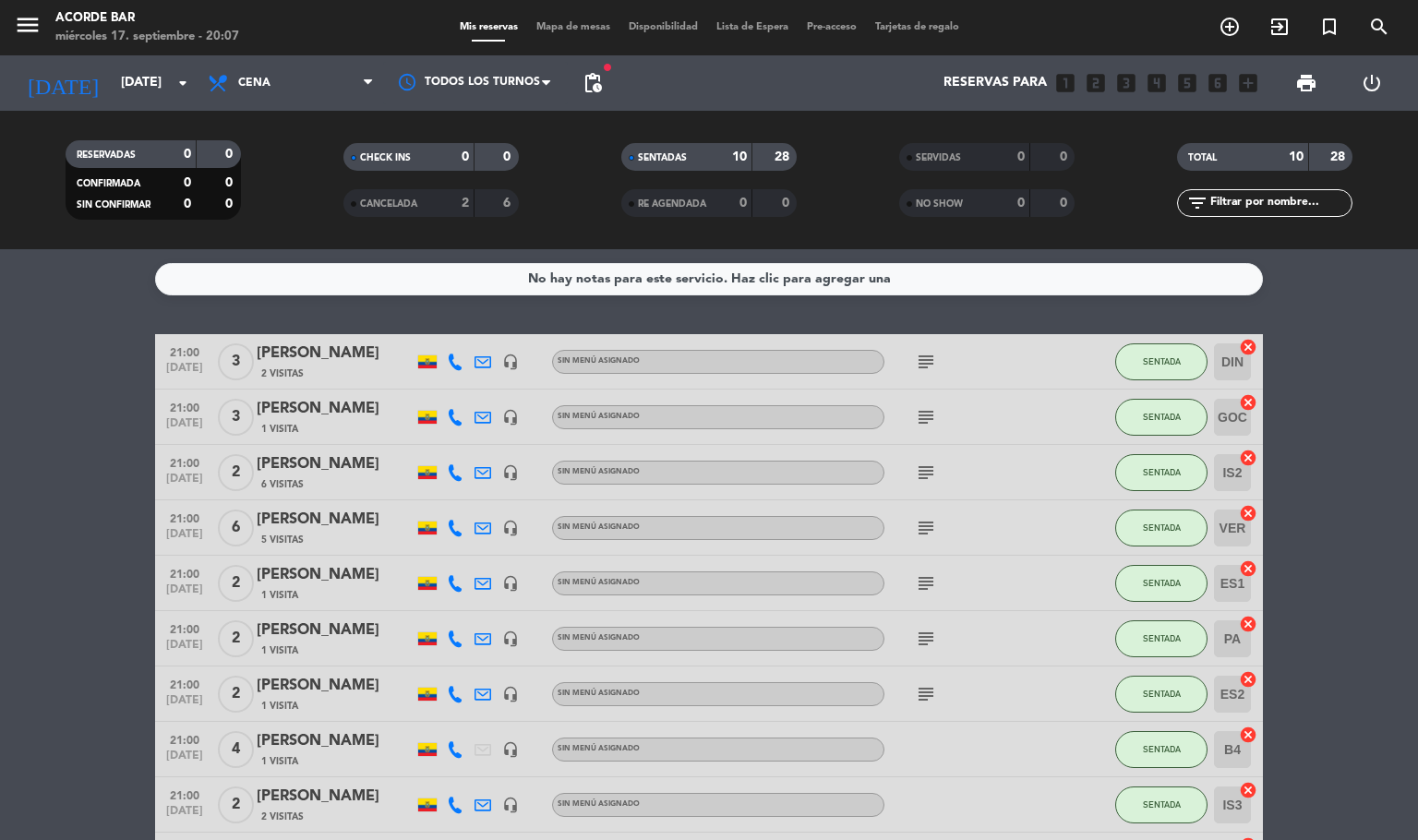
drag, startPoint x: 1416, startPoint y: 339, endPoint x: 1407, endPoint y: 519, distance: 180.2
click at [1416, 512] on bookings-row "21:00 sep. 10 3 Alberto López 2 Visitas headset_mic Sin menú asignado subject S…" at bounding box center [709, 611] width 1418 height 554
click at [931, 466] on icon "subject" at bounding box center [925, 472] width 22 height 22
click at [140, 75] on input "mié. 10 sep." at bounding box center [199, 83] width 176 height 33
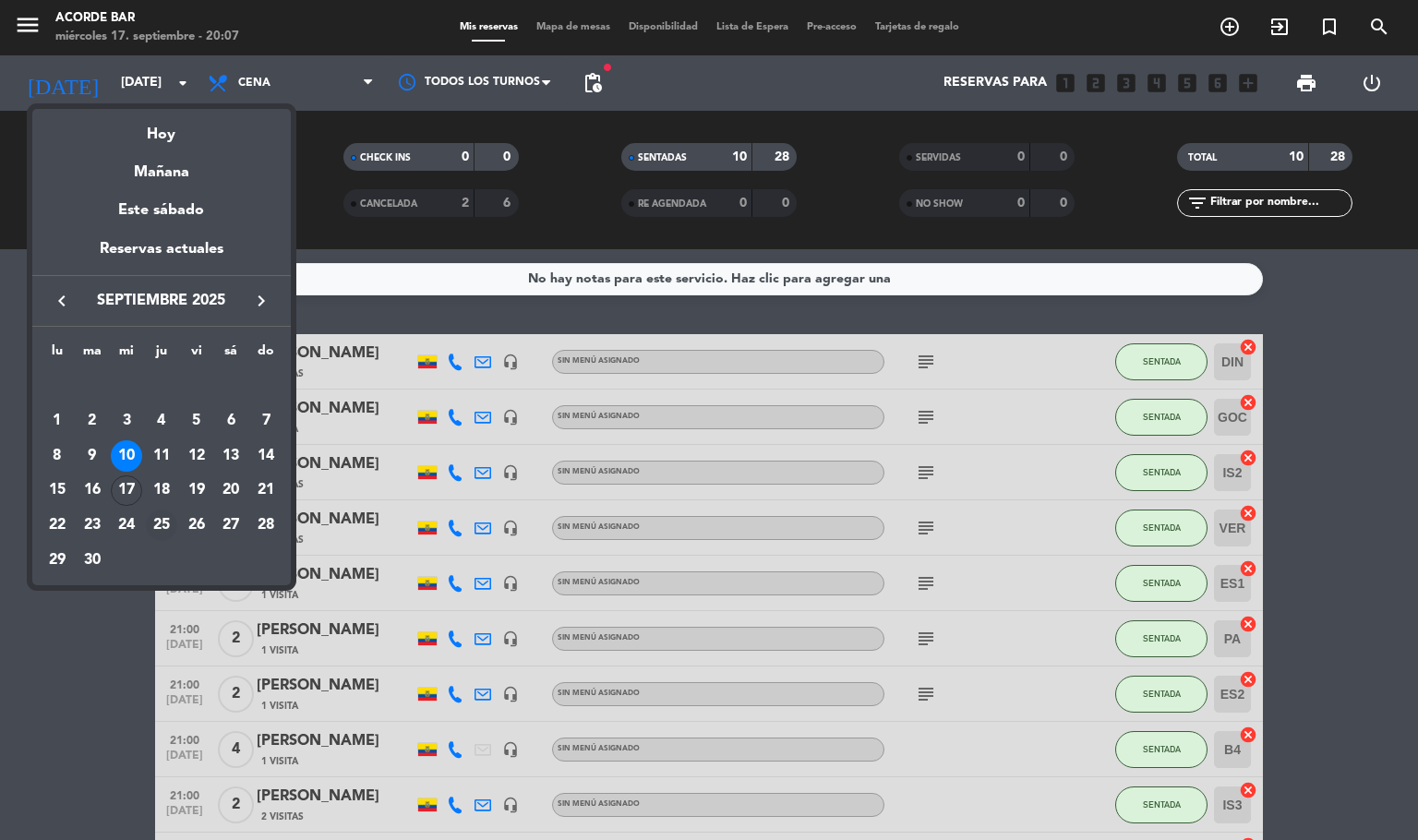
click at [162, 521] on div "25" at bounding box center [161, 525] width 31 height 31
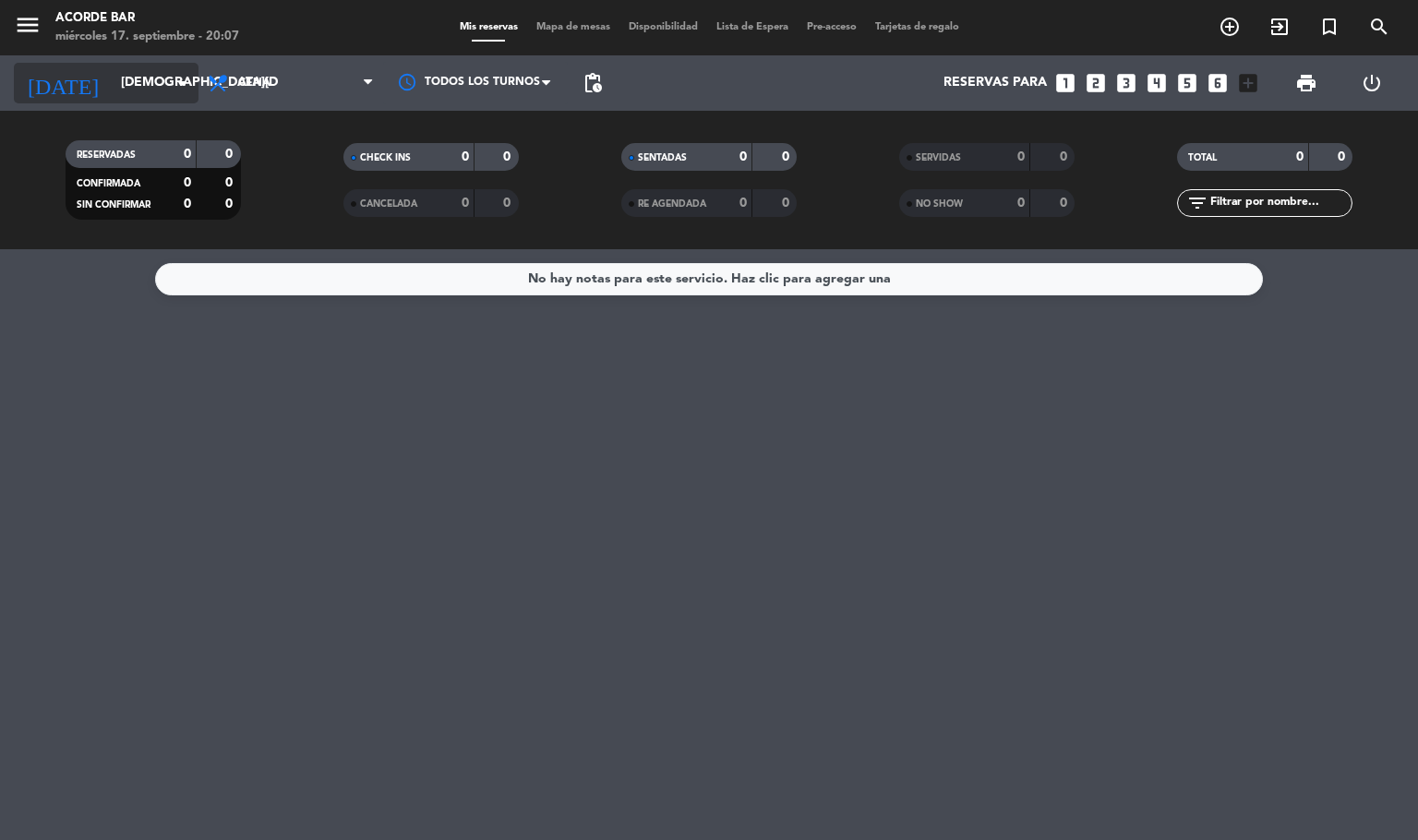
click at [131, 75] on input "jue. 25 sep." at bounding box center [199, 83] width 176 height 33
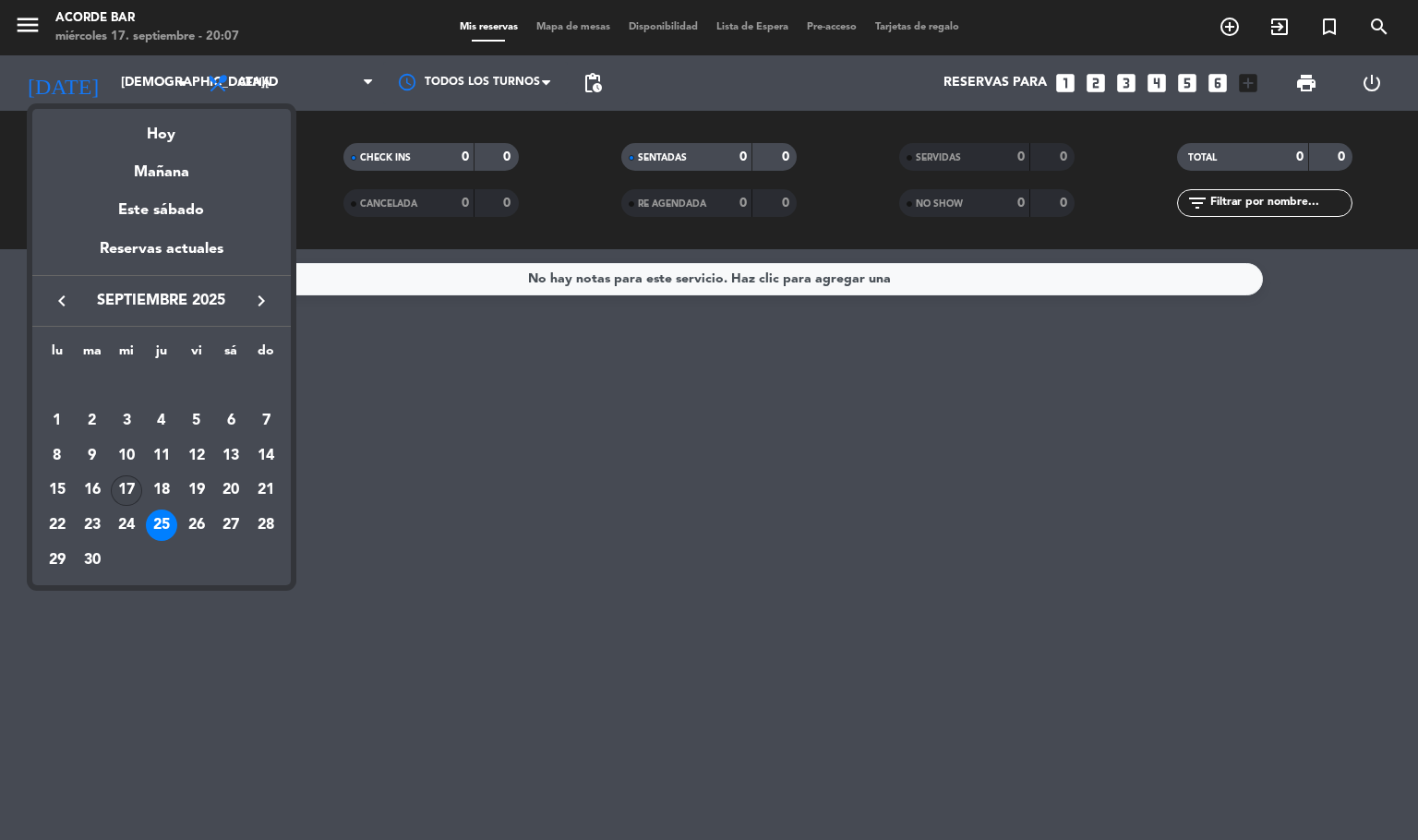
click at [117, 494] on div "17" at bounding box center [127, 491] width 31 height 31
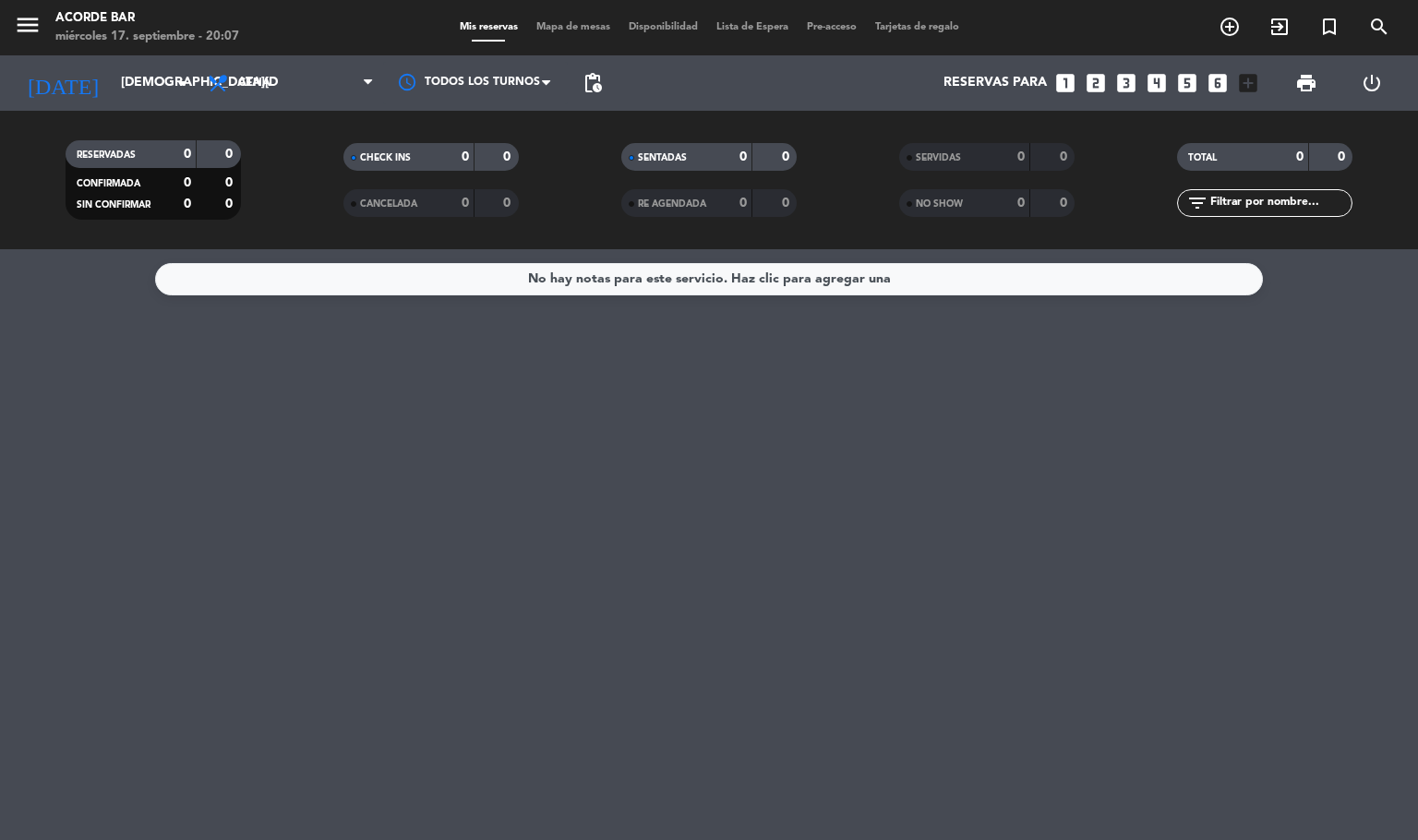
type input "mié. [DATE]"
